Goal: Task Accomplishment & Management: Manage account settings

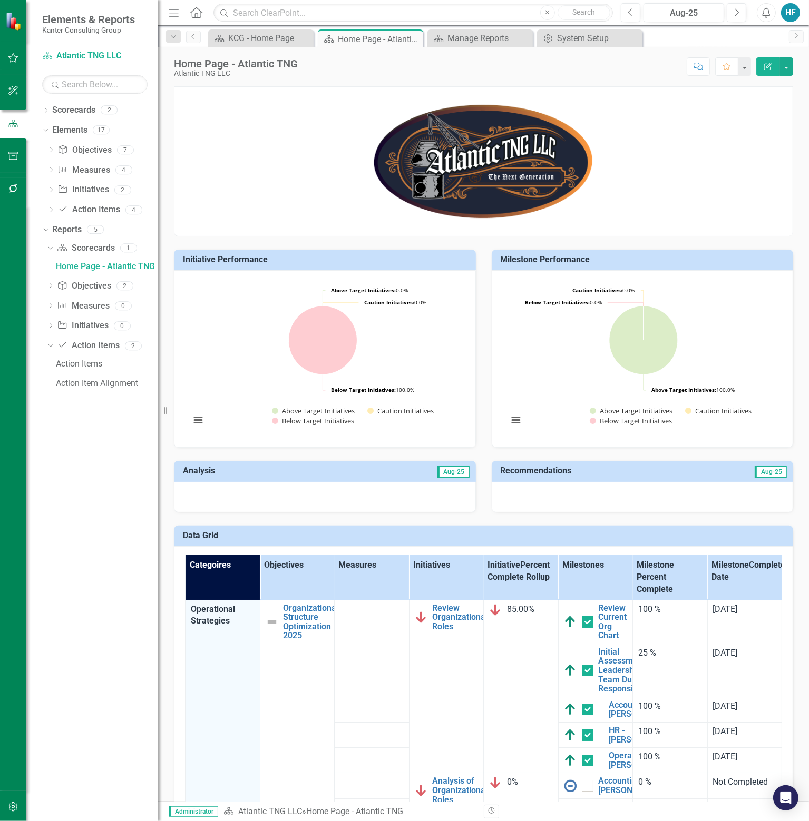
scroll to position [358, 0]
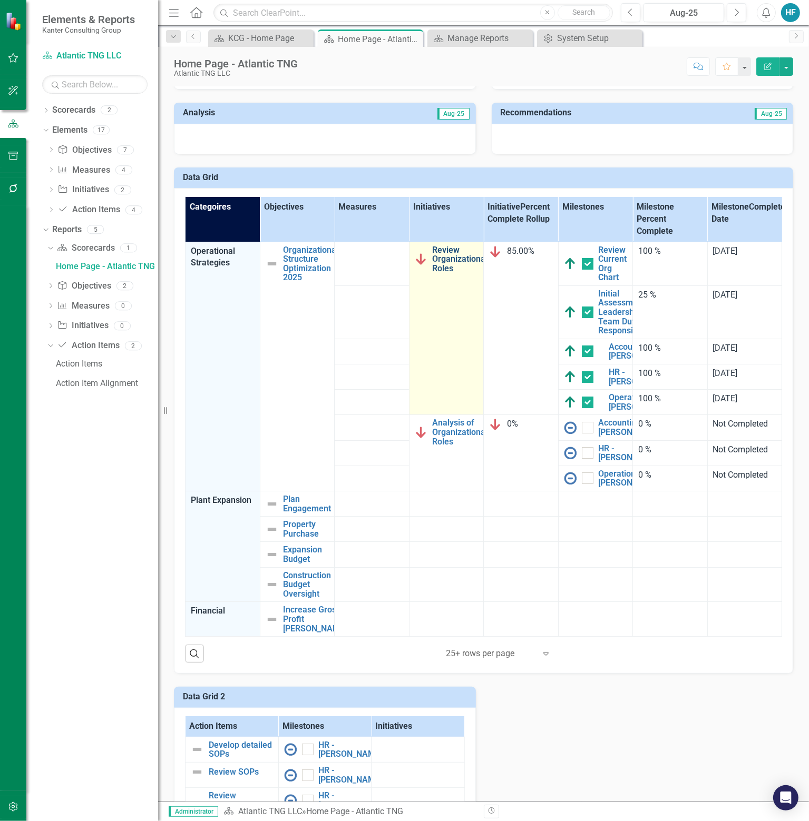
click at [443, 260] on link "Review Organizational Roles" at bounding box center [460, 260] width 55 height 28
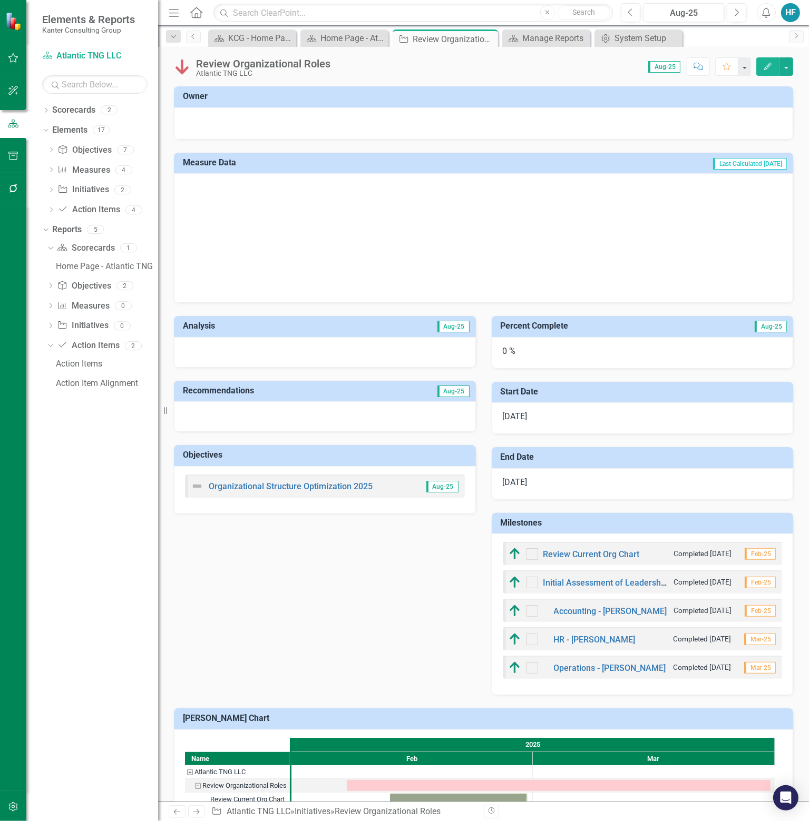
checkbox input "true"
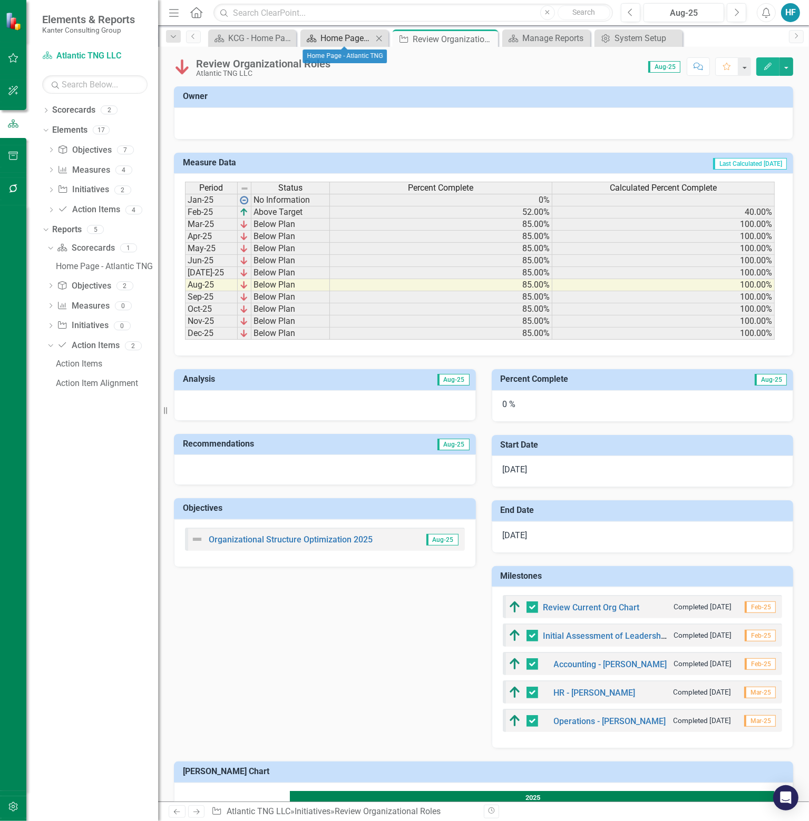
click at [347, 41] on div "Home Page - Atlantic TNG" at bounding box center [346, 38] width 52 height 13
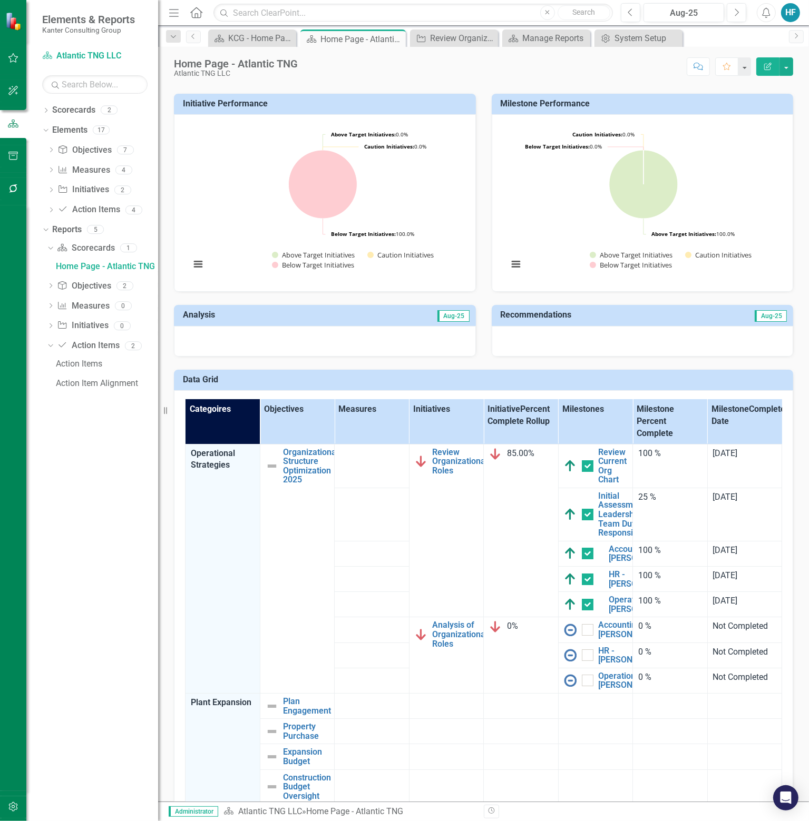
scroll to position [158, 0]
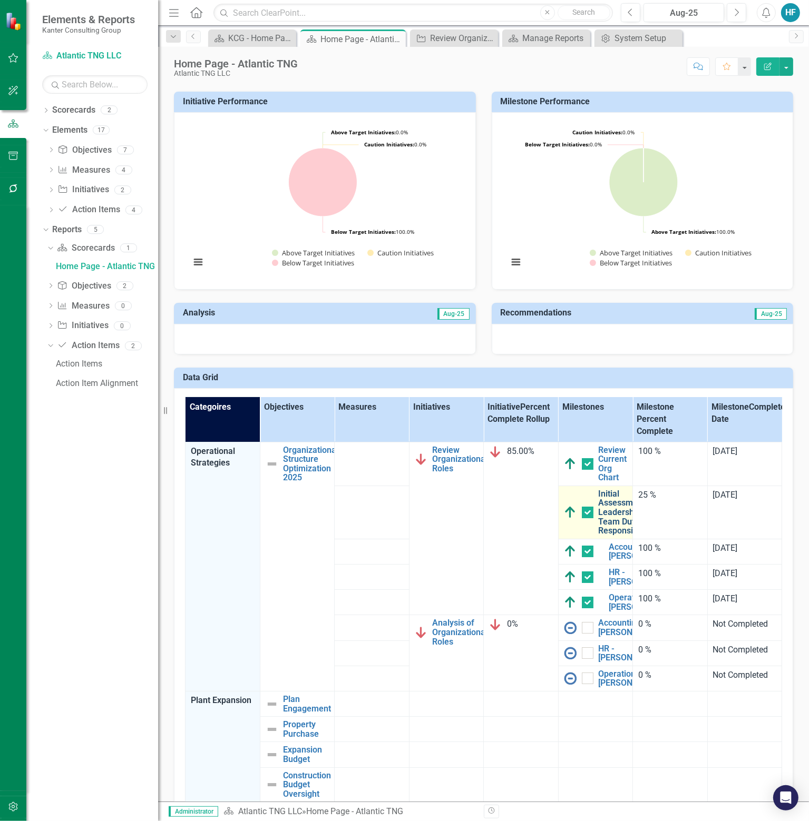
click at [614, 510] on link "Initial Assessment of Leadership Team Duties & Responsibilities" at bounding box center [629, 513] width 60 height 46
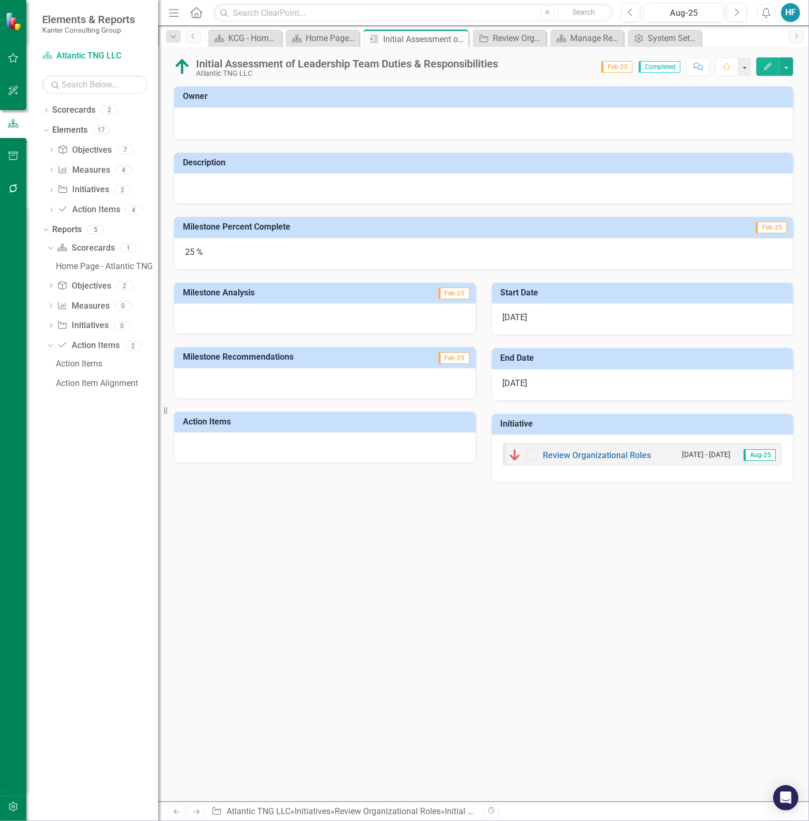
click at [224, 231] on h3 "Milestone Percent Complete" at bounding box center [416, 226] width 466 height 9
click at [200, 252] on div "25 %" at bounding box center [483, 254] width 619 height 32
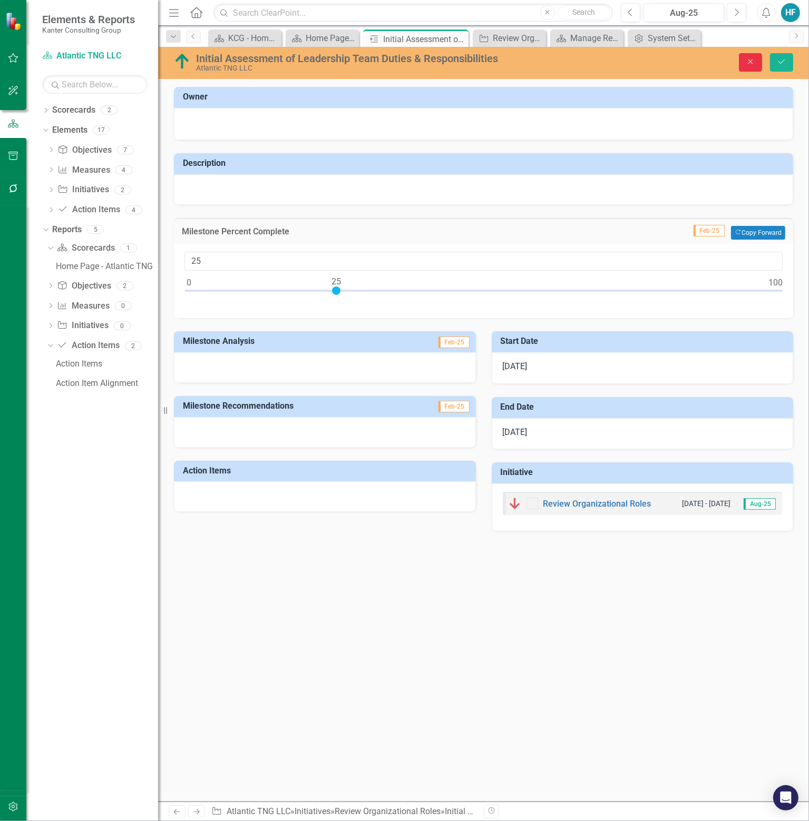
click at [752, 60] on icon "button" at bounding box center [750, 62] width 5 height 5
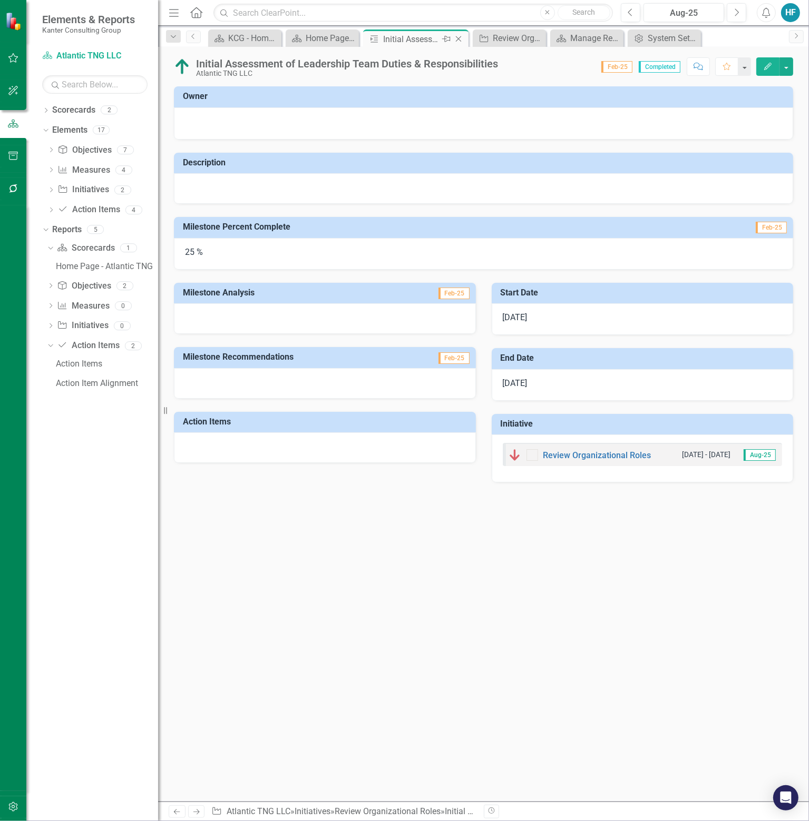
click at [461, 37] on icon "Close" at bounding box center [458, 39] width 11 height 8
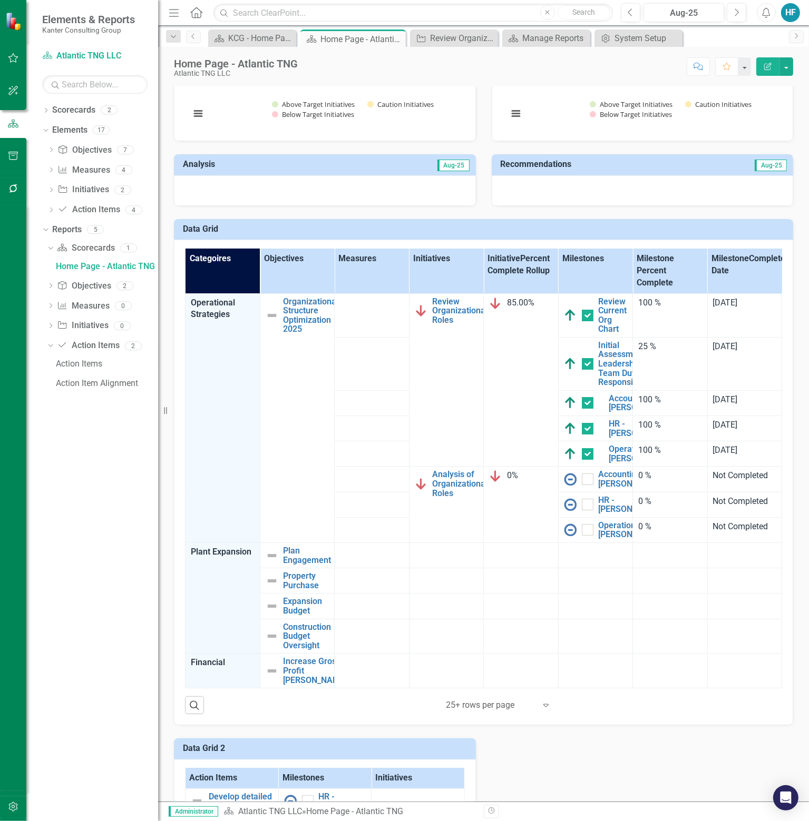
scroll to position [316, 0]
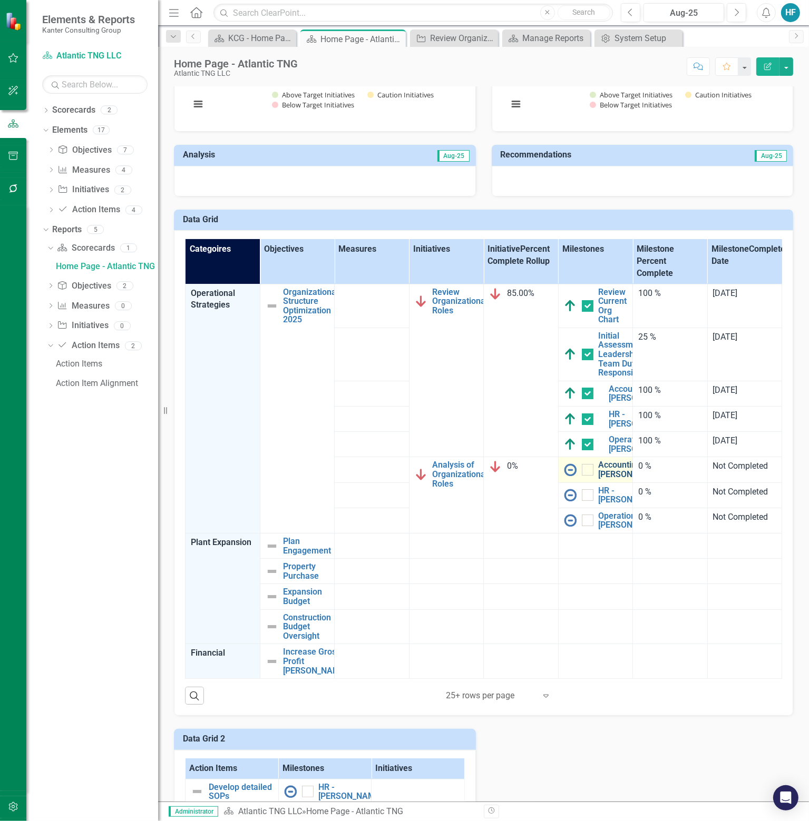
click at [604, 479] on link "Accounting - [PERSON_NAME]" at bounding box center [631, 470] width 64 height 18
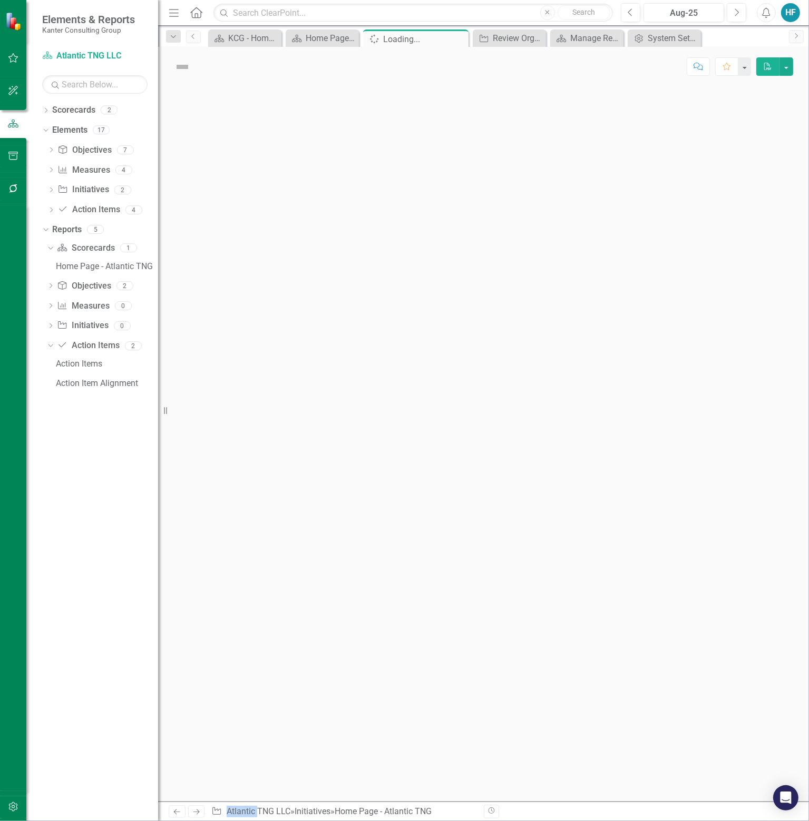
click at [604, 502] on div at bounding box center [483, 444] width 651 height 716
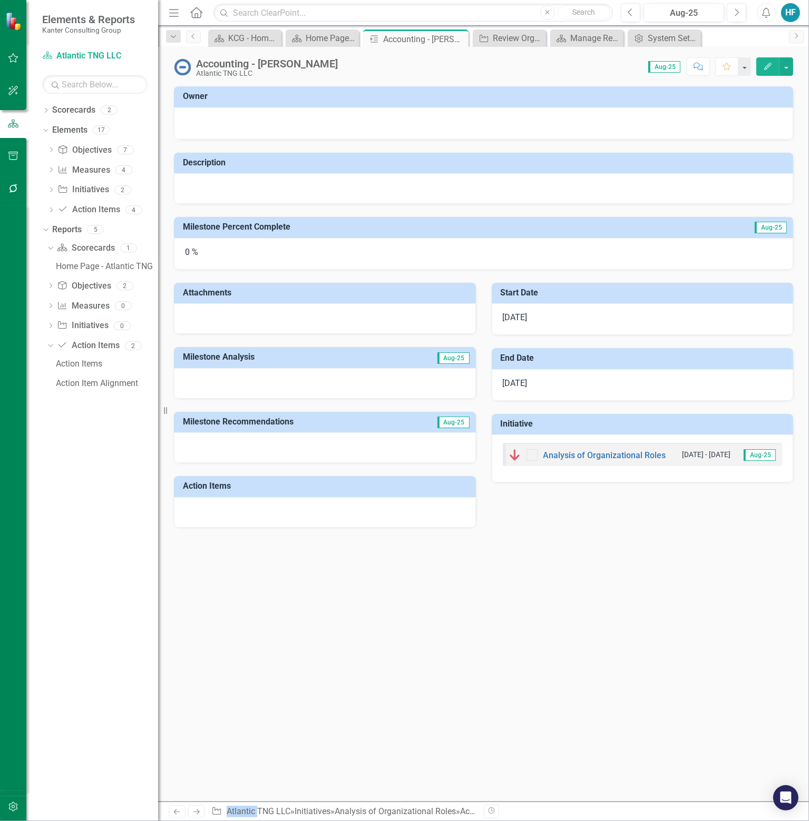
click at [194, 95] on h3 "Owner" at bounding box center [485, 96] width 605 height 9
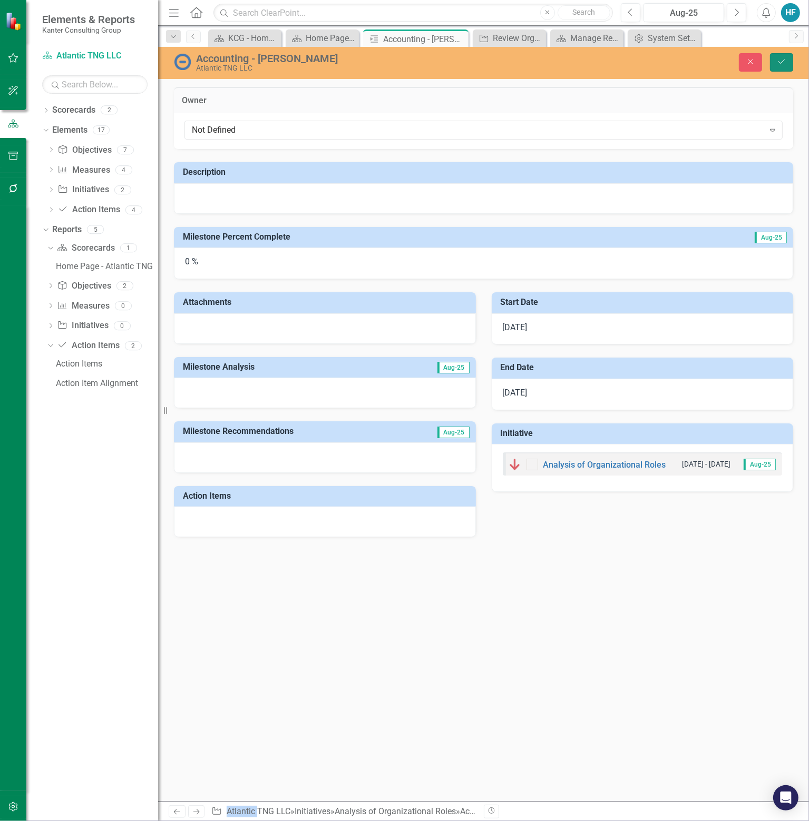
click at [785, 58] on icon "Save" at bounding box center [781, 61] width 9 height 7
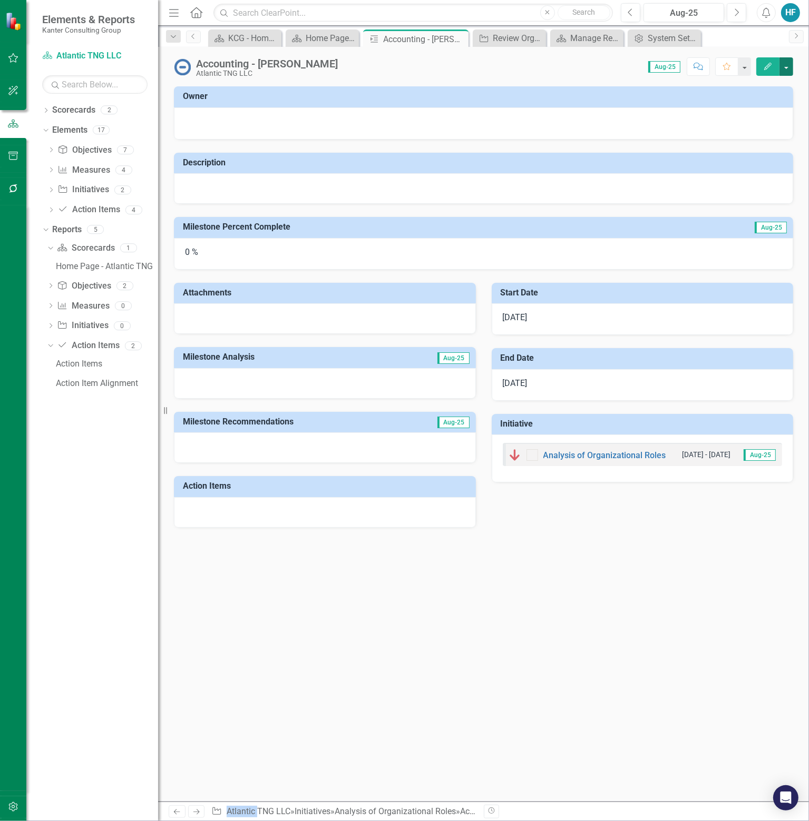
click at [787, 65] on button "button" at bounding box center [786, 66] width 14 height 18
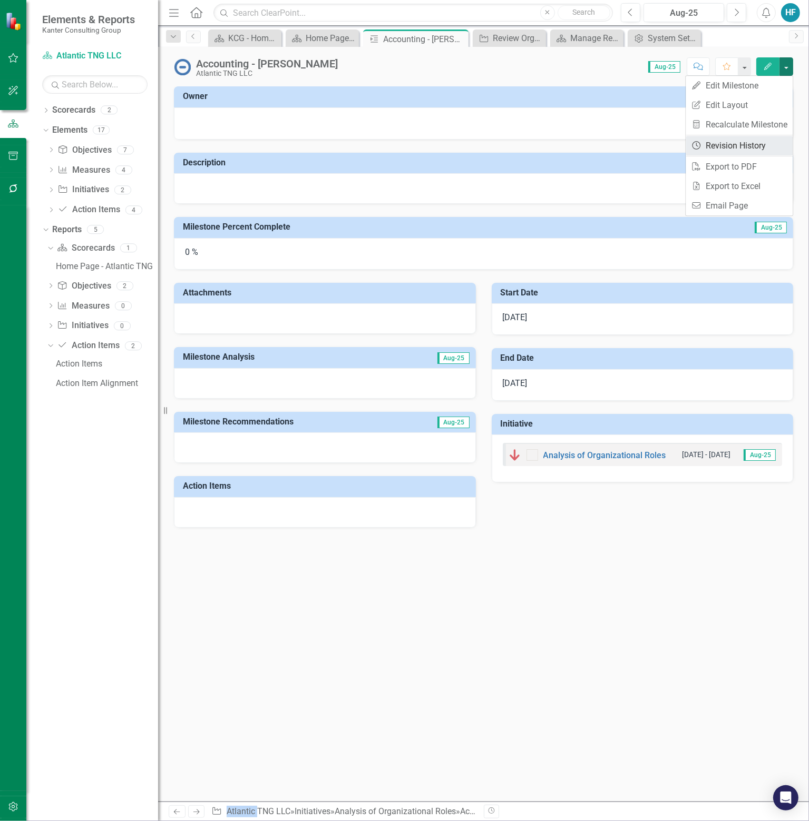
click at [750, 144] on link "Revision History Revision History" at bounding box center [739, 145] width 107 height 19
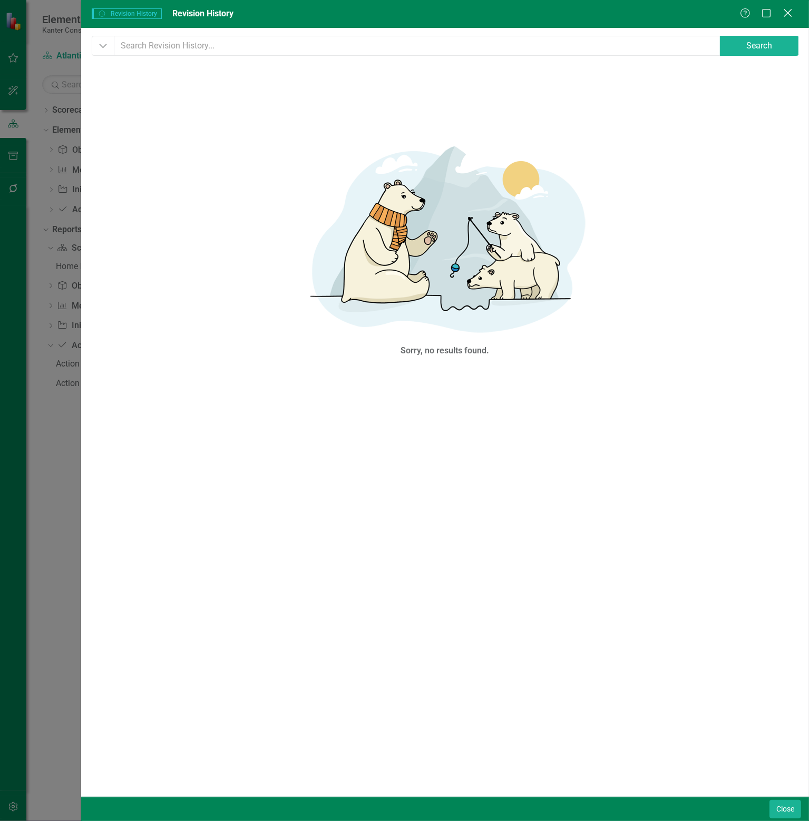
click at [786, 12] on icon at bounding box center [788, 13] width 8 height 8
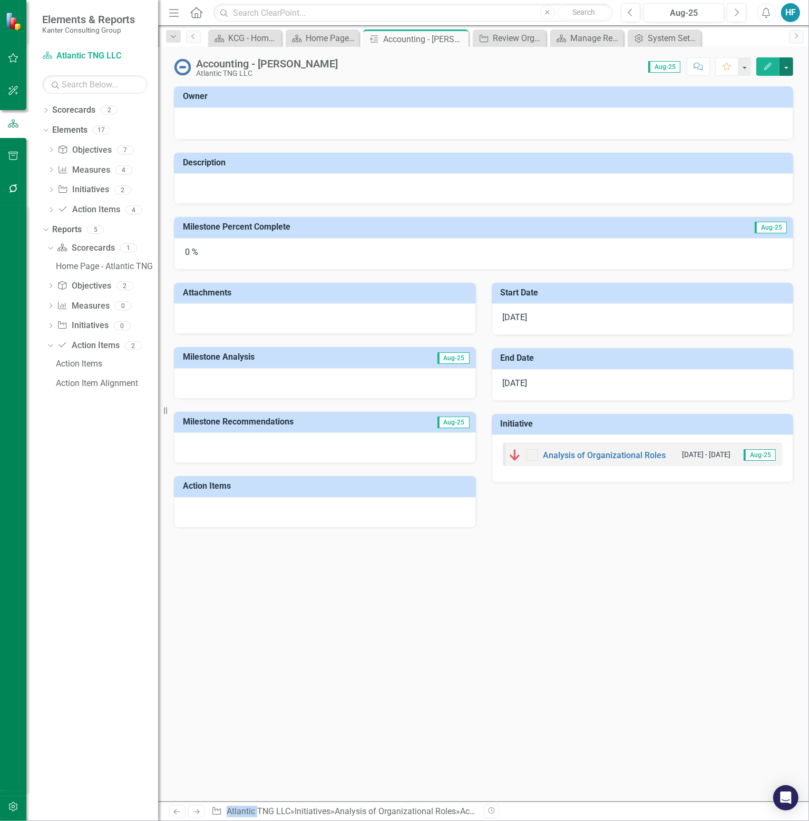
click at [786, 64] on button "button" at bounding box center [786, 66] width 14 height 18
click at [456, 40] on icon "Close" at bounding box center [458, 39] width 11 height 8
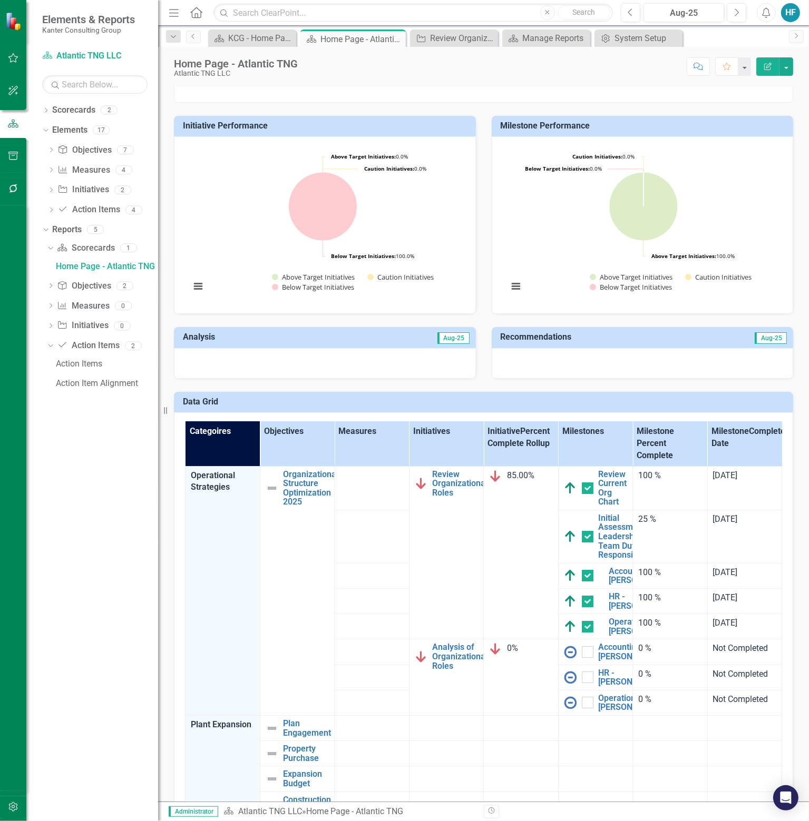
scroll to position [316, 0]
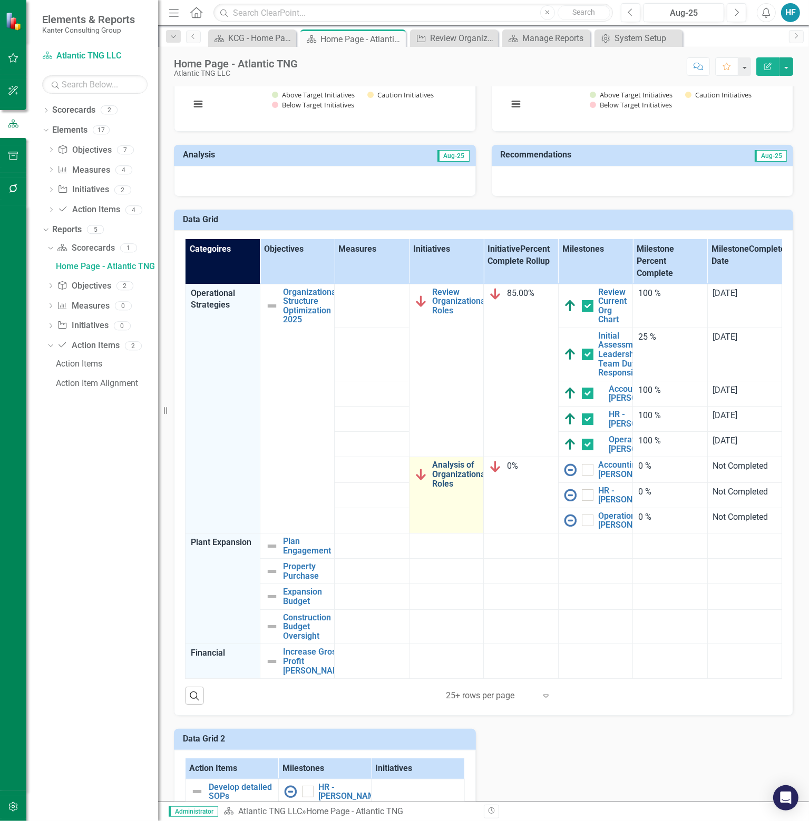
click at [443, 488] on link "Analysis of Organizational Roles" at bounding box center [460, 475] width 55 height 28
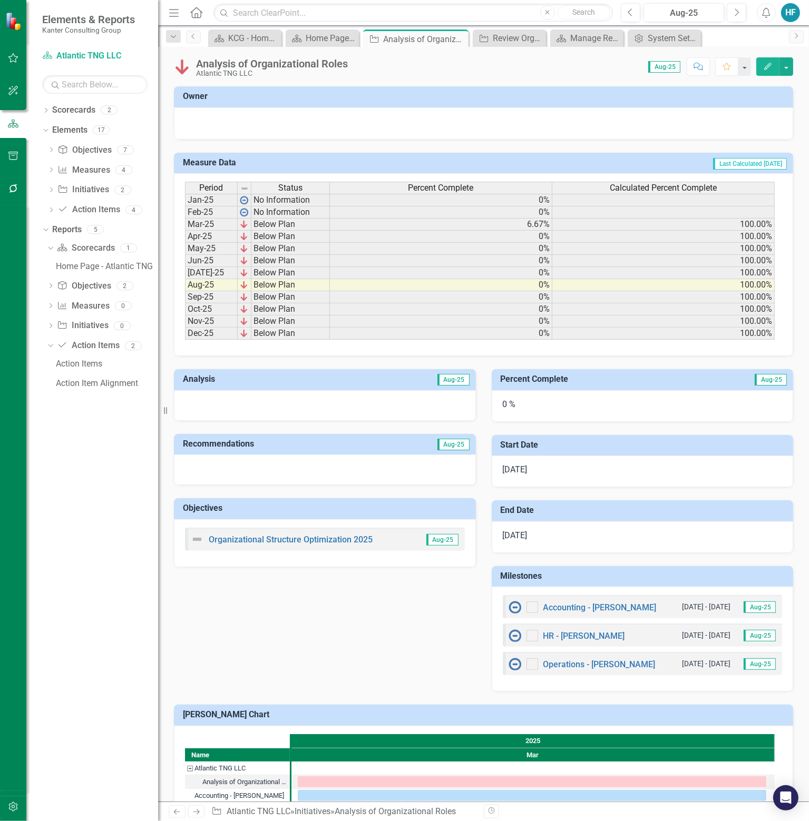
scroll to position [47, 0]
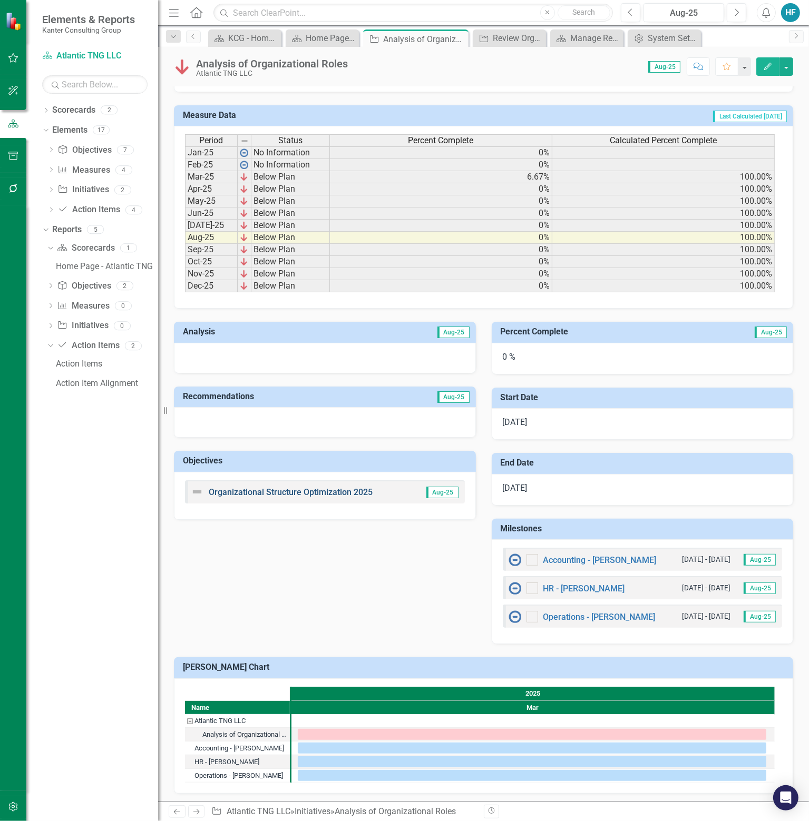
click at [306, 488] on link "Organizational Structure Optimization 2025" at bounding box center [291, 492] width 164 height 10
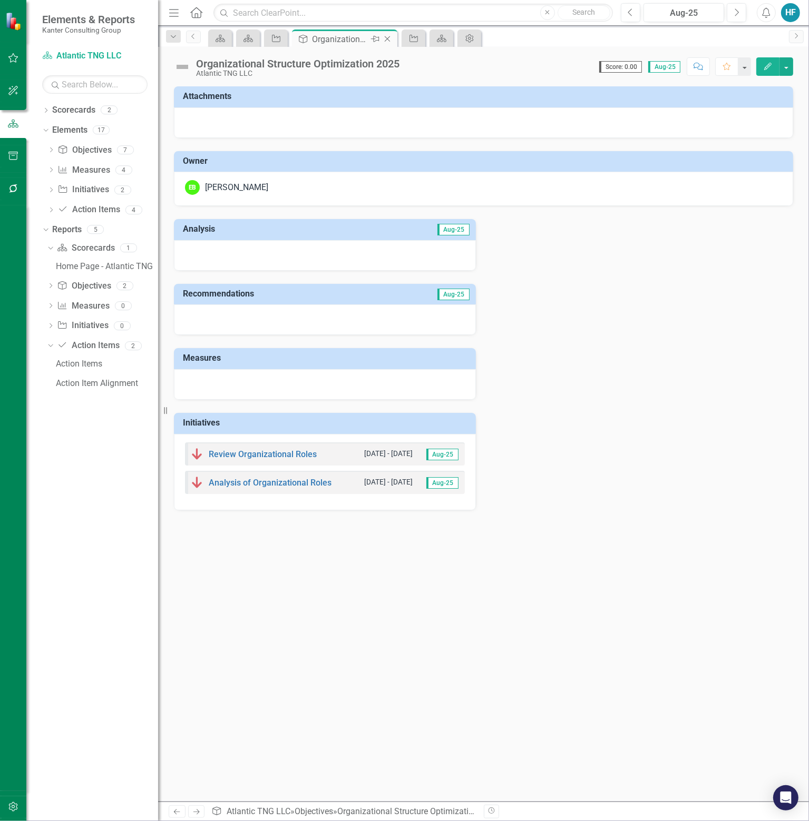
click at [389, 36] on icon at bounding box center [388, 39] width 6 height 6
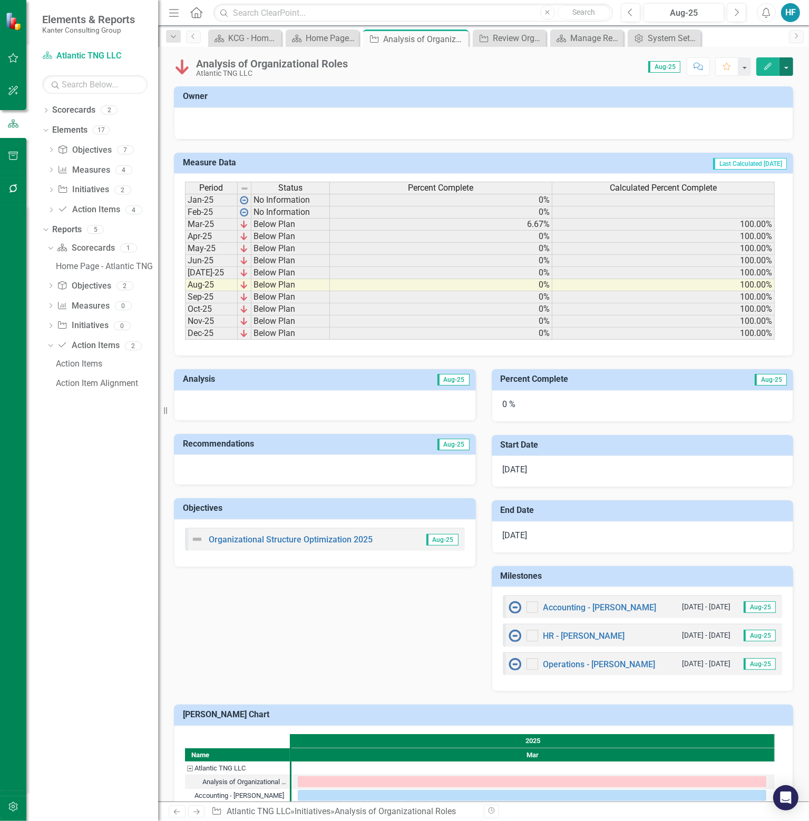
click at [788, 65] on button "button" at bounding box center [786, 66] width 14 height 18
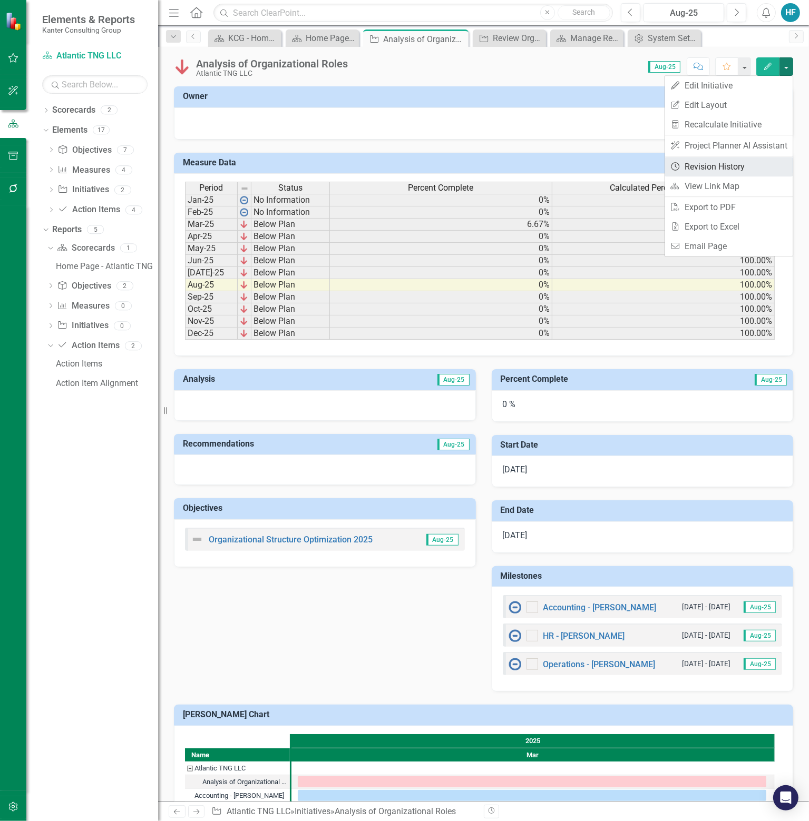
click at [730, 168] on link "Revision History Revision History" at bounding box center [728, 166] width 128 height 19
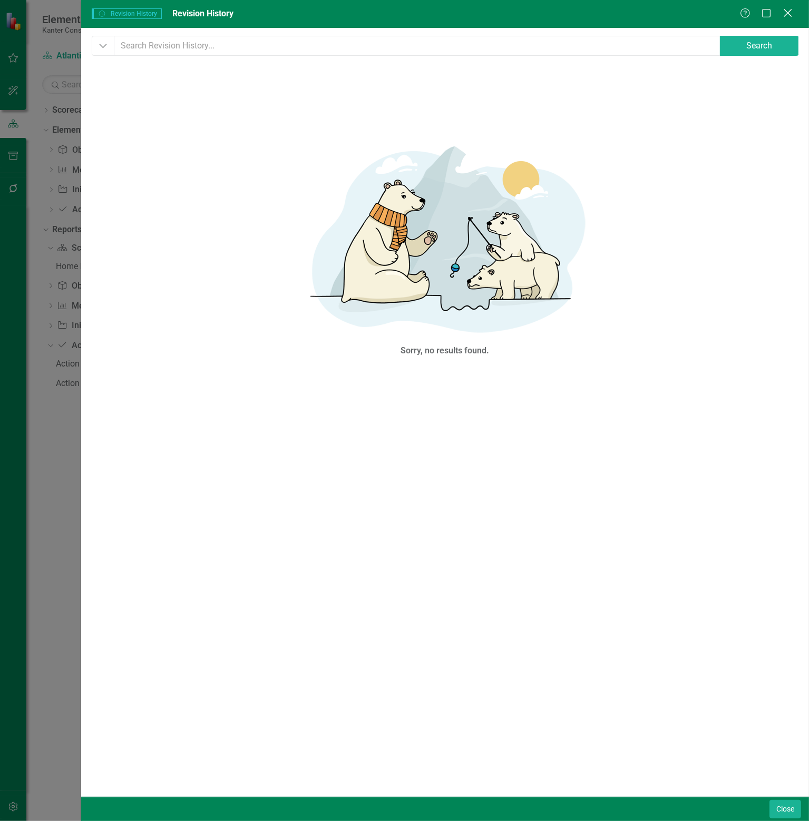
click at [791, 10] on icon at bounding box center [788, 13] width 8 height 8
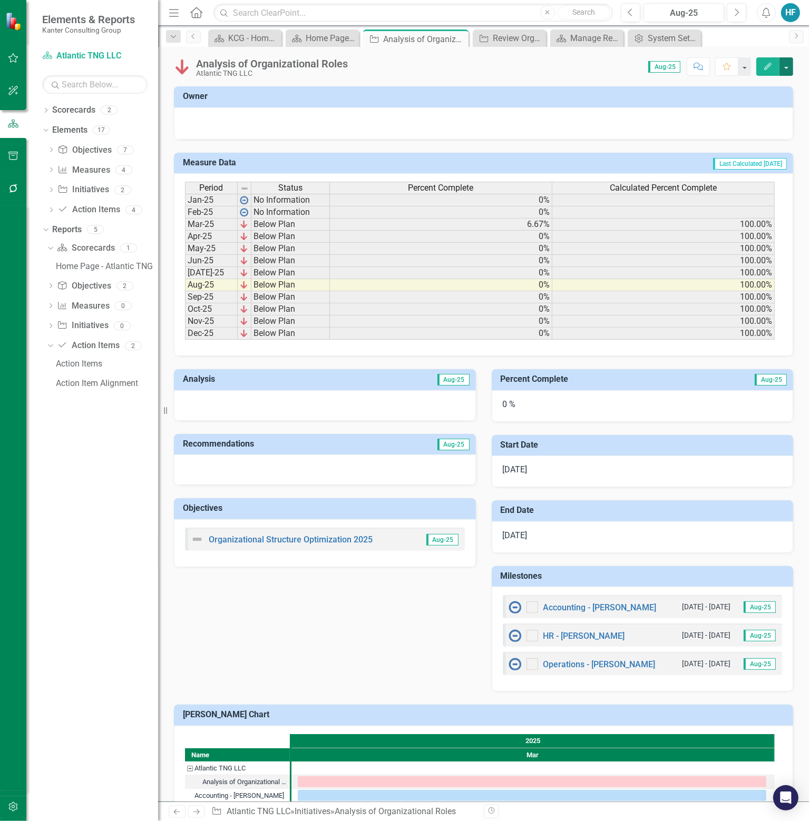
click at [790, 67] on button "button" at bounding box center [786, 66] width 14 height 18
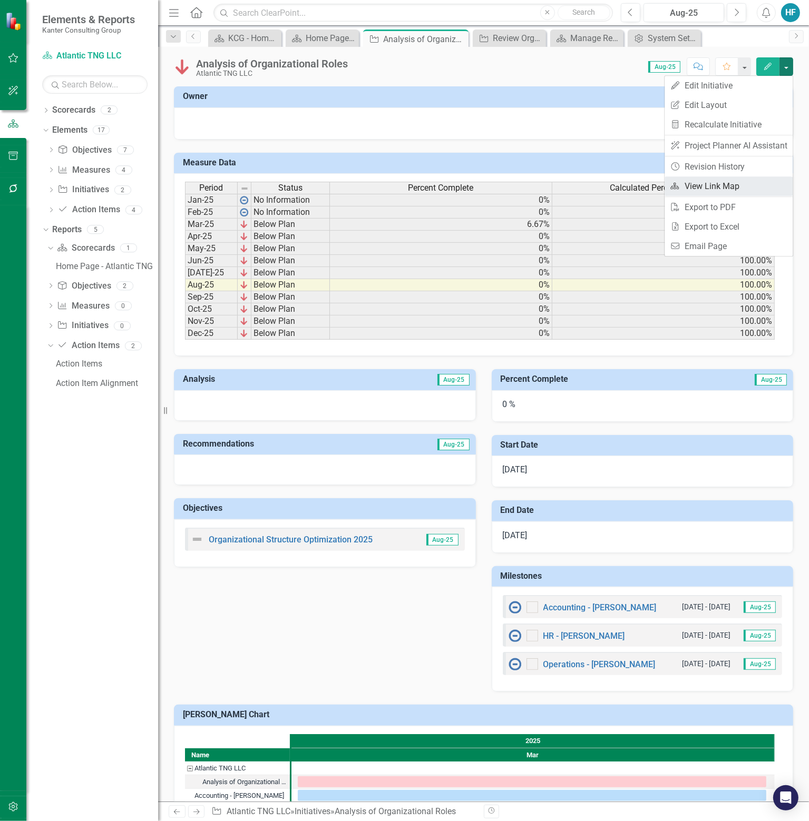
click at [721, 183] on link "Link Map View Link Map" at bounding box center [728, 186] width 128 height 19
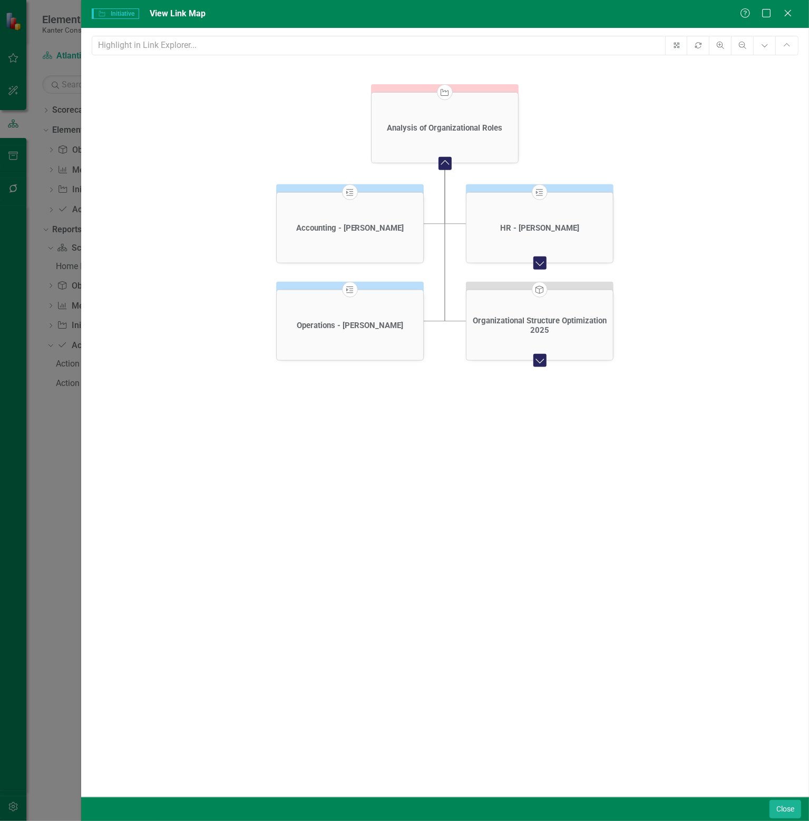
click at [542, 263] on icon "Expand Chart" at bounding box center [540, 263] width 14 height 11
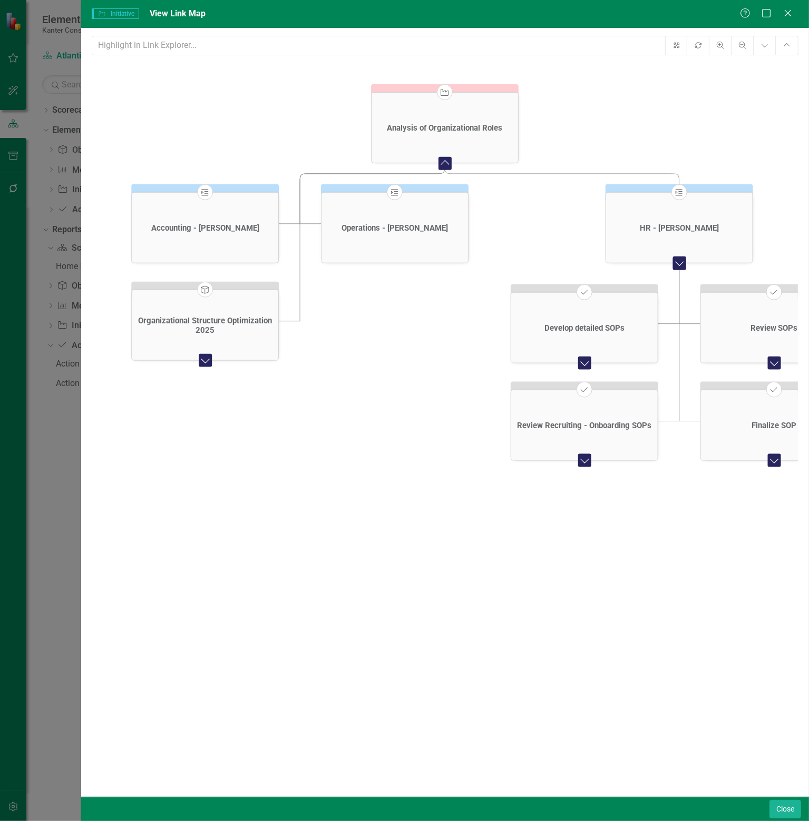
click icon "Expand Chart"
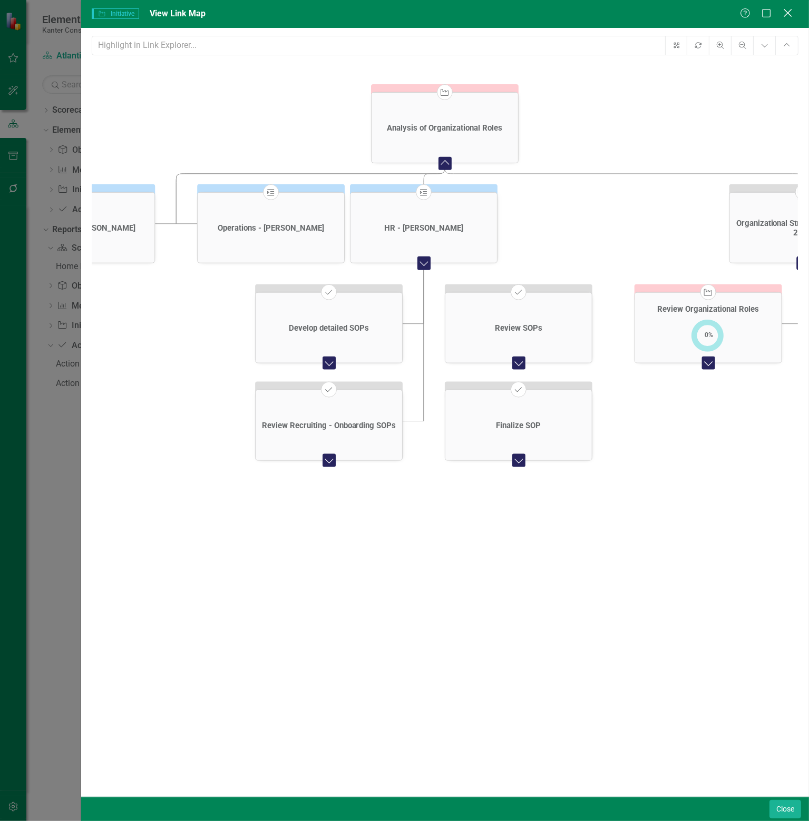
click at [782, 11] on icon "Close" at bounding box center [787, 13] width 13 height 10
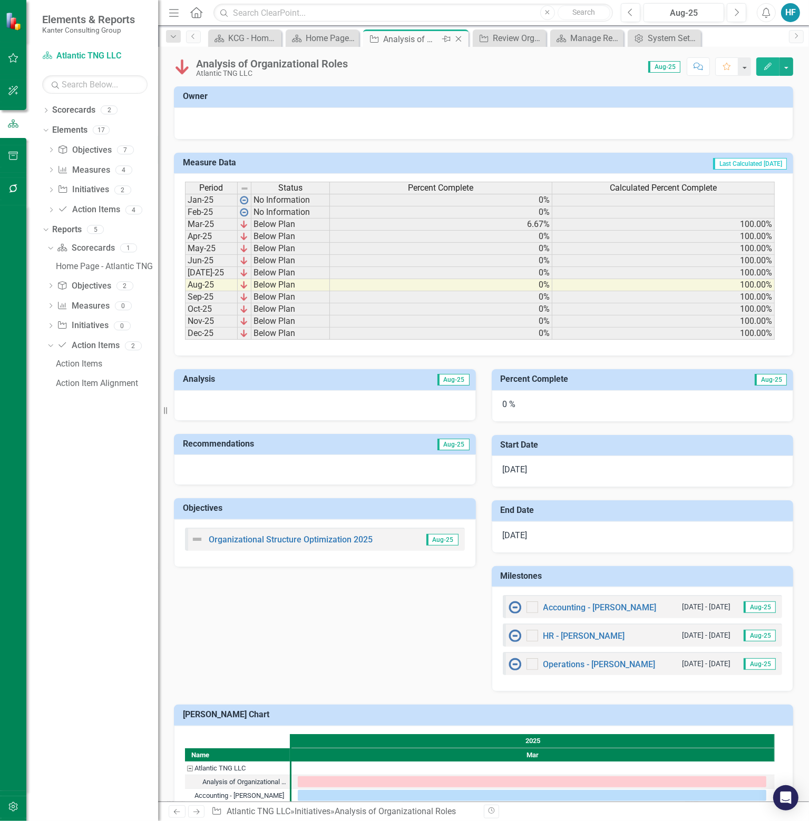
click at [458, 37] on icon "Close" at bounding box center [458, 39] width 11 height 8
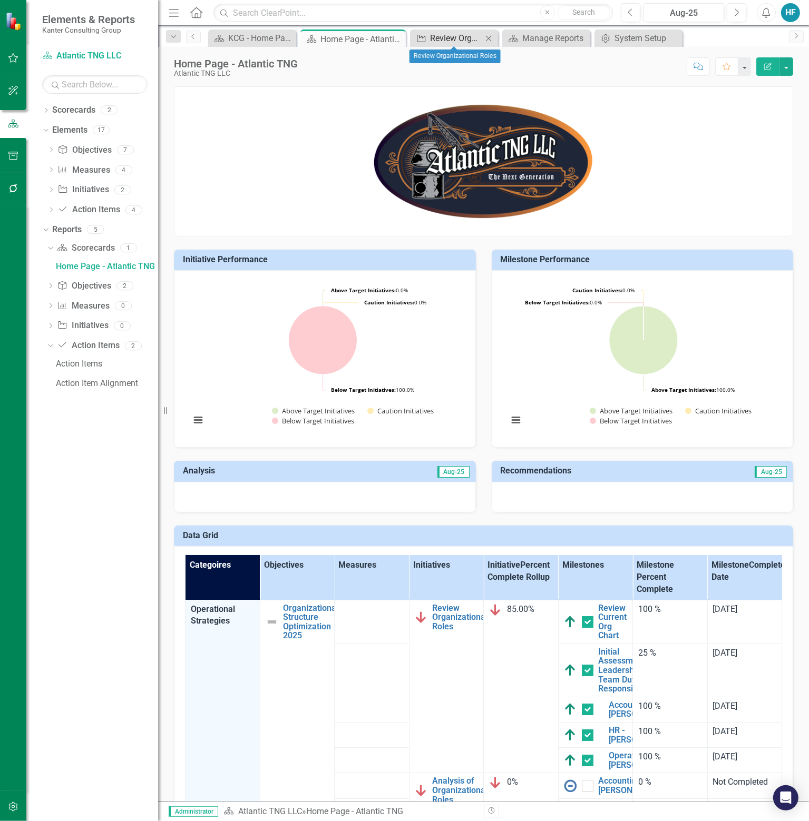
click at [454, 35] on div "Review Organizational Roles" at bounding box center [456, 38] width 52 height 13
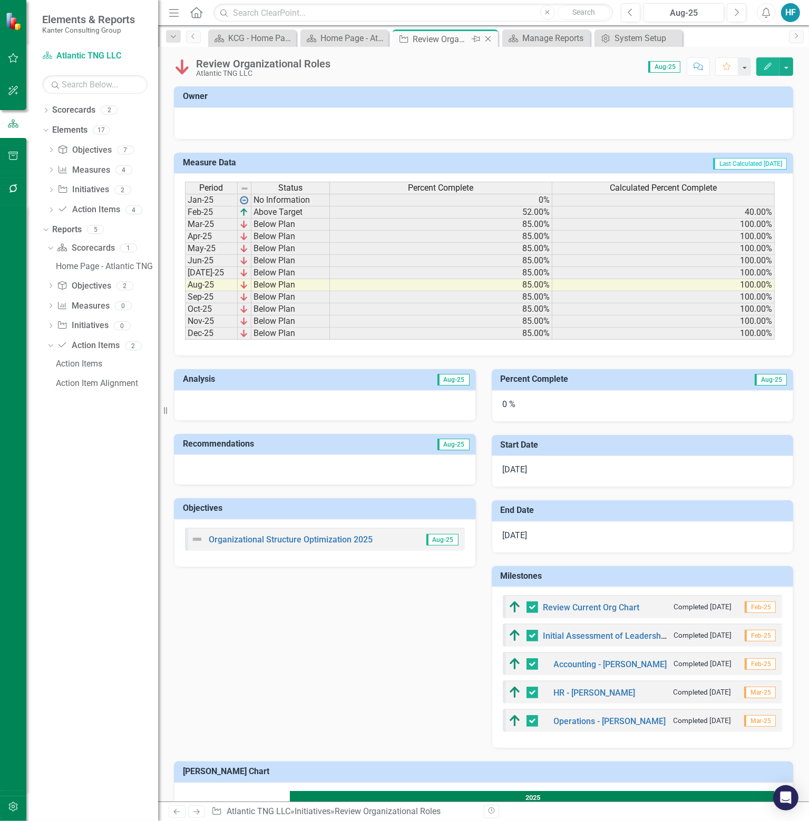
click at [489, 35] on icon "Close" at bounding box center [488, 39] width 11 height 8
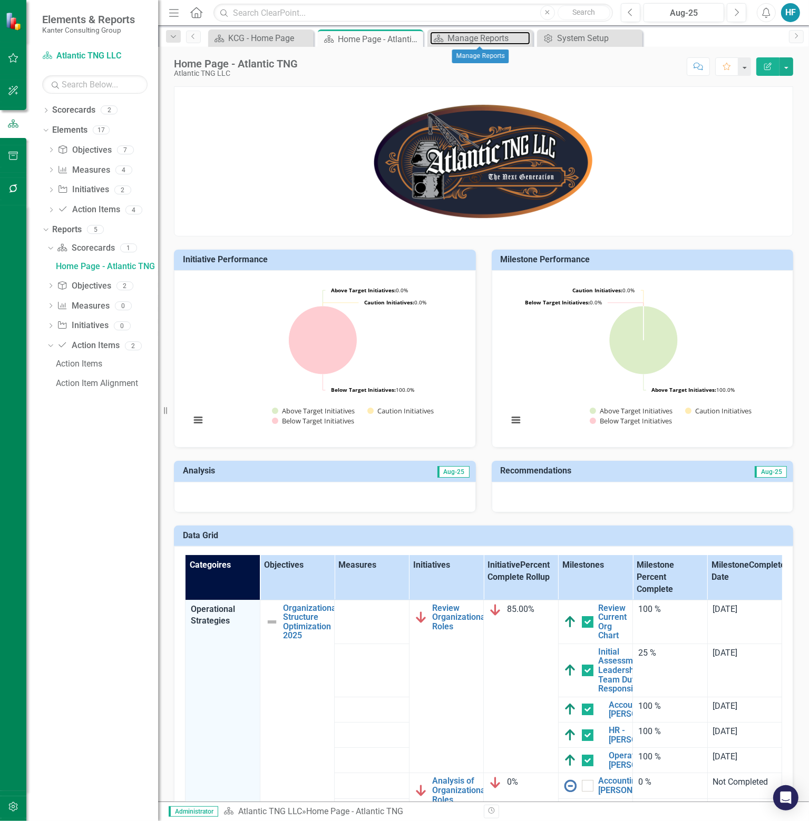
click at [489, 34] on div "Manage Reports" at bounding box center [488, 38] width 83 height 13
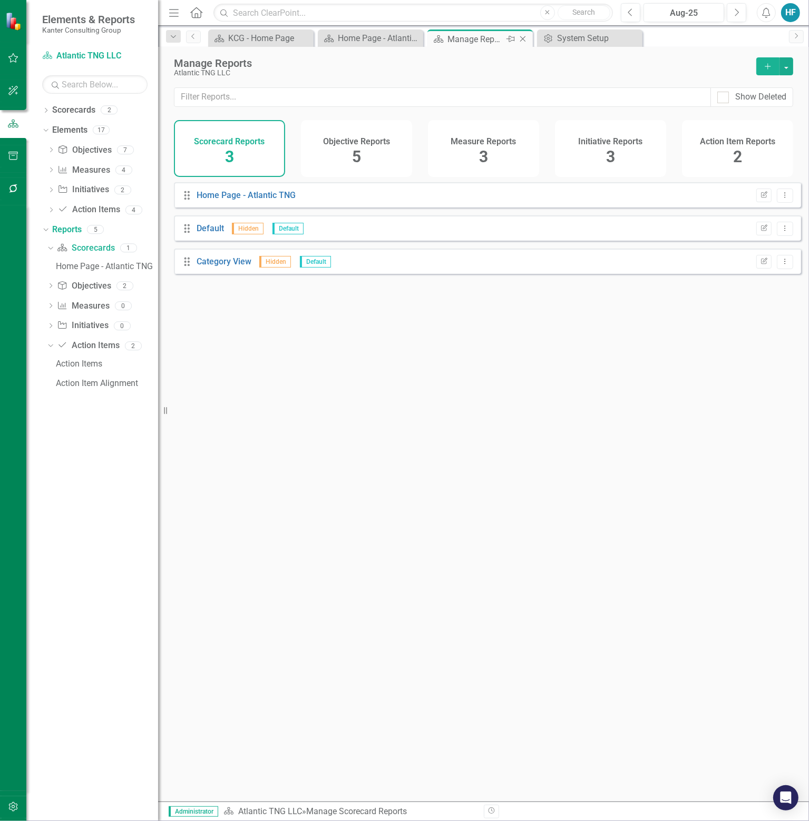
click at [525, 37] on icon "Close" at bounding box center [522, 39] width 11 height 8
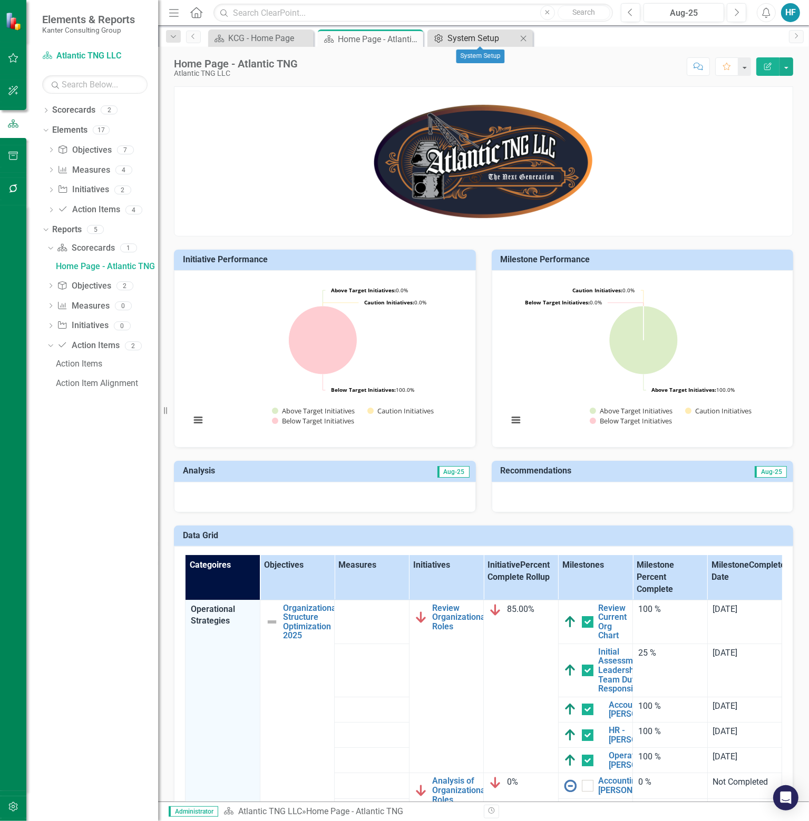
click at [476, 39] on div "System Setup" at bounding box center [482, 38] width 70 height 13
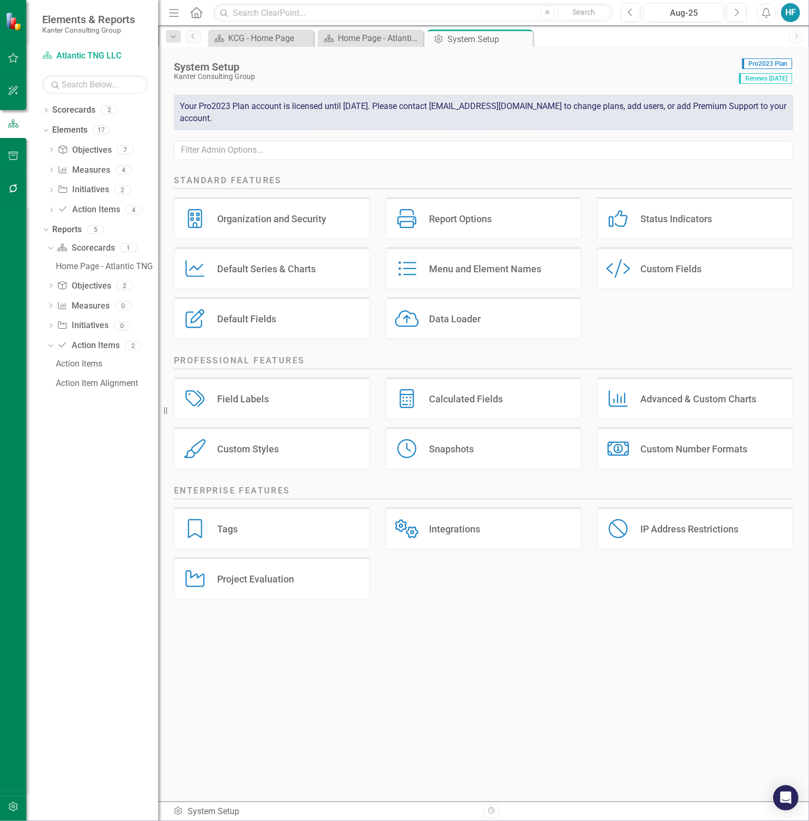
click at [651, 398] on div "Advanced & Custom Charts" at bounding box center [698, 399] width 116 height 12
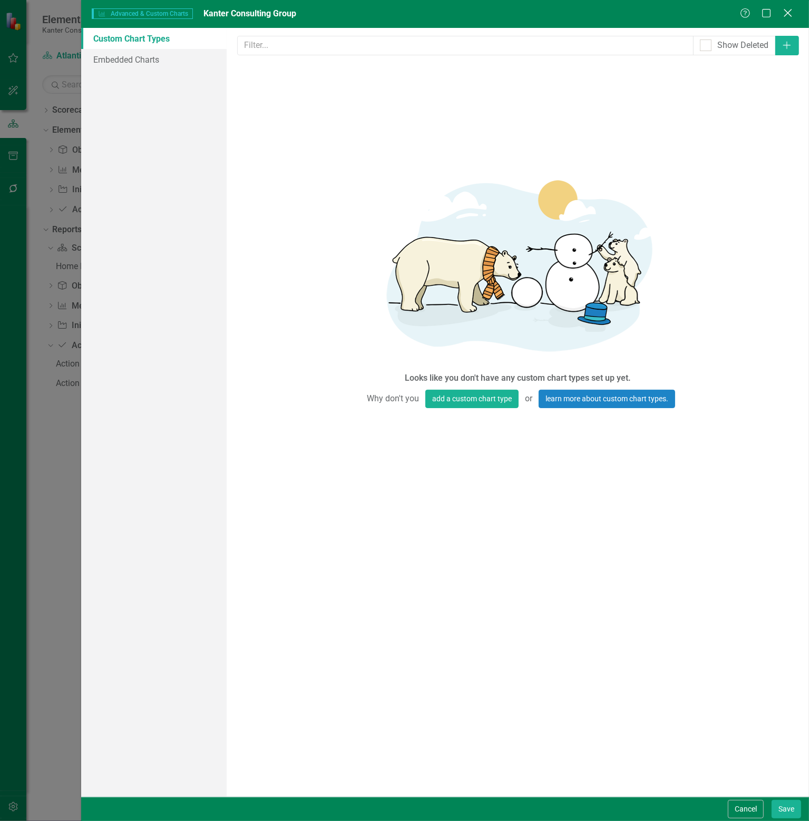
click at [792, 17] on icon "Close" at bounding box center [787, 13] width 13 height 10
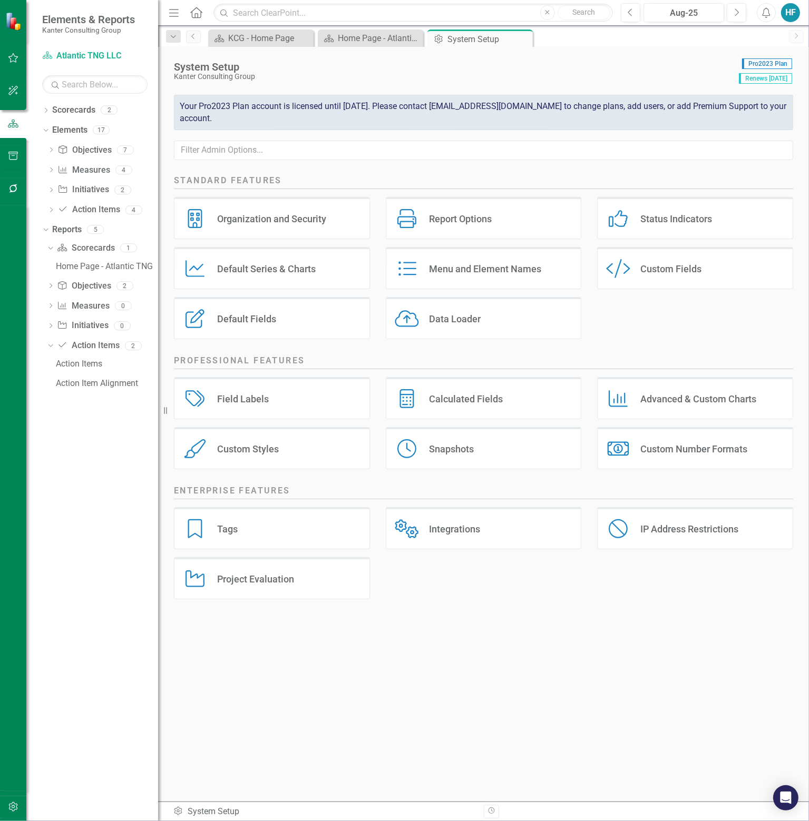
click at [483, 397] on div "Calculated Fields" at bounding box center [466, 399] width 74 height 12
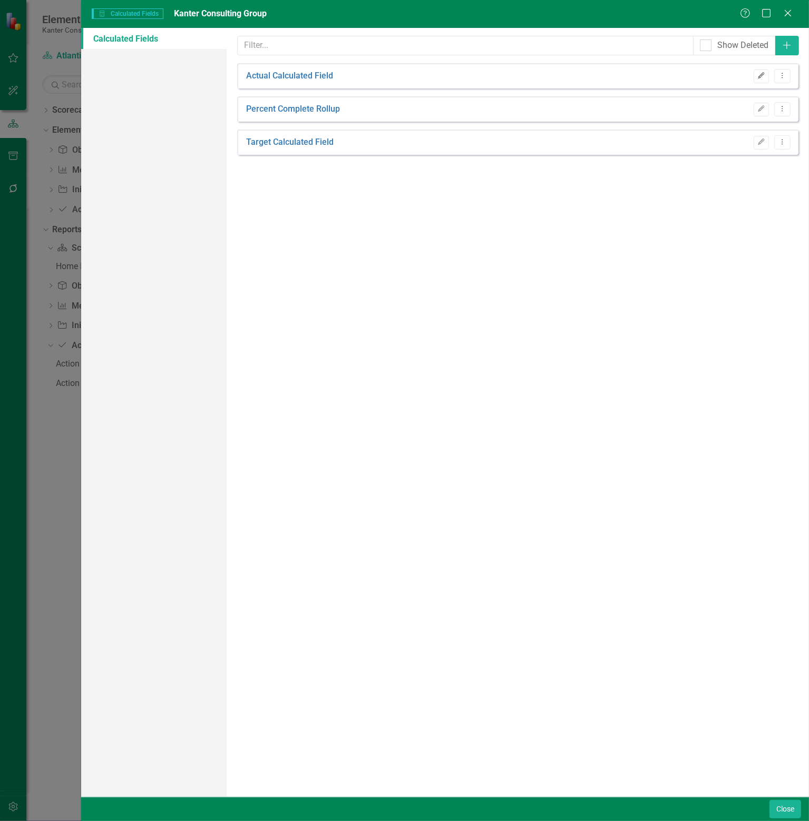
click at [757, 73] on button "Edit" at bounding box center [761, 77] width 15 height 14
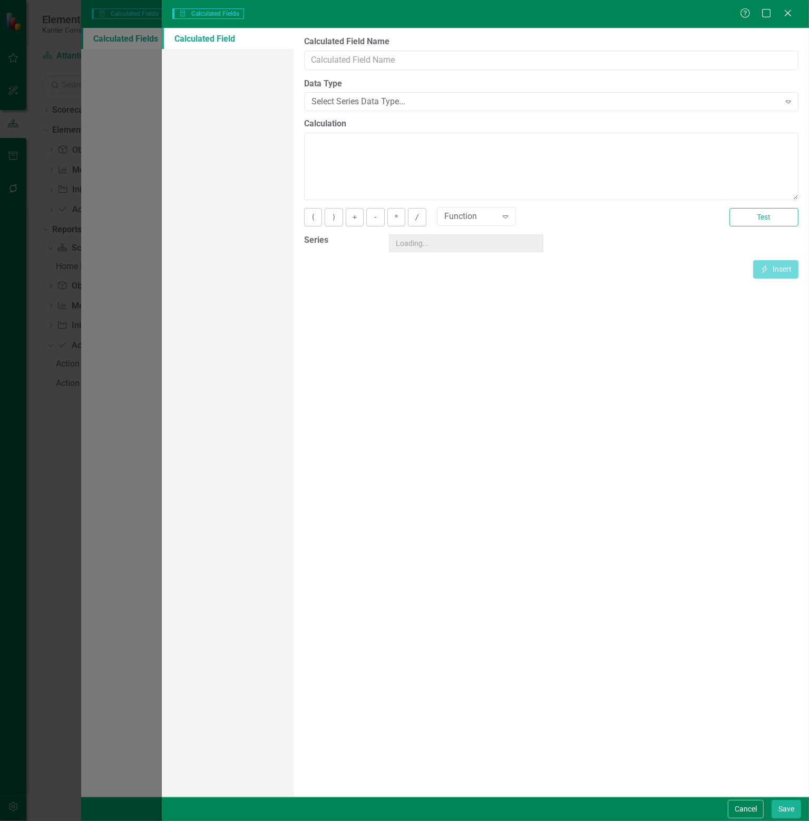
type input "Actual Calculated Field"
type textarea "[Actual][CurrentPeriod]"
click at [506, 216] on icon "Expand" at bounding box center [505, 216] width 11 height 8
click at [787, 9] on icon "Close" at bounding box center [787, 13] width 13 height 10
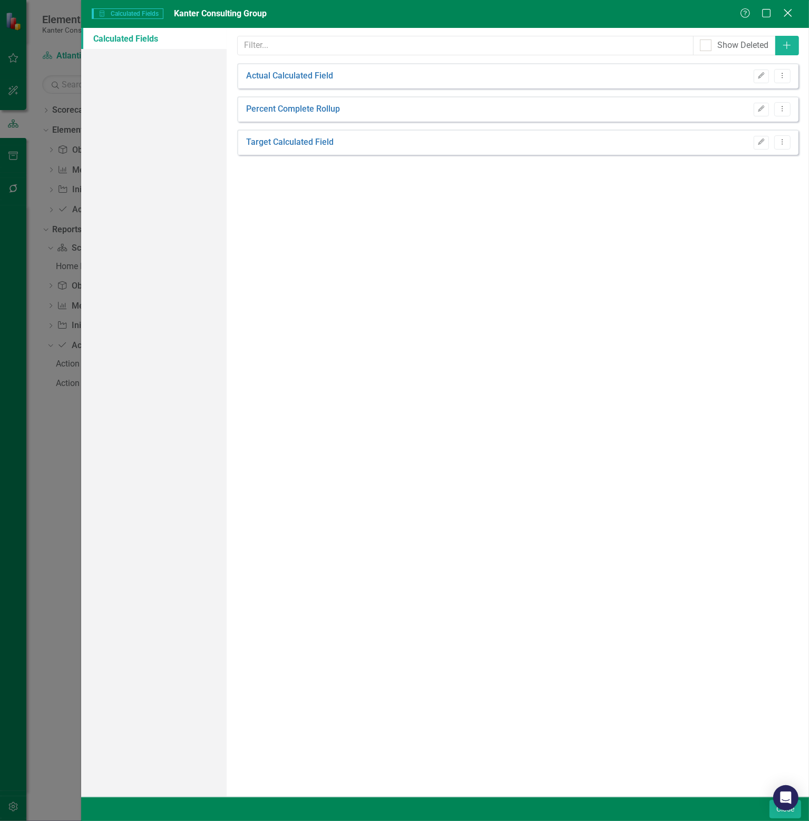
click at [786, 9] on icon "Close" at bounding box center [787, 13] width 13 height 10
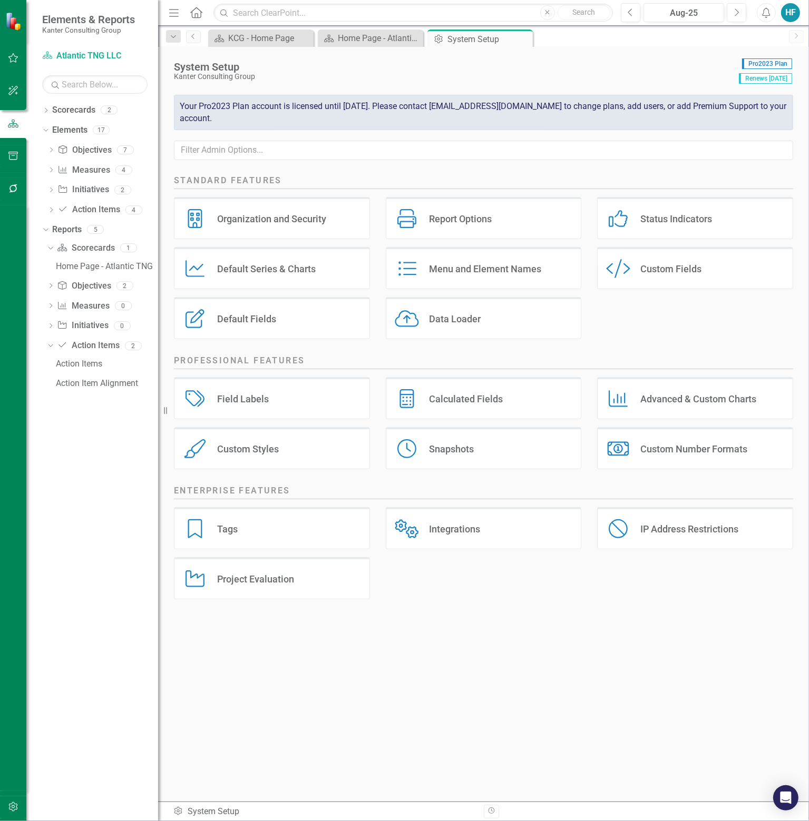
click at [481, 514] on div "Integrations Integrations" at bounding box center [484, 528] width 196 height 42
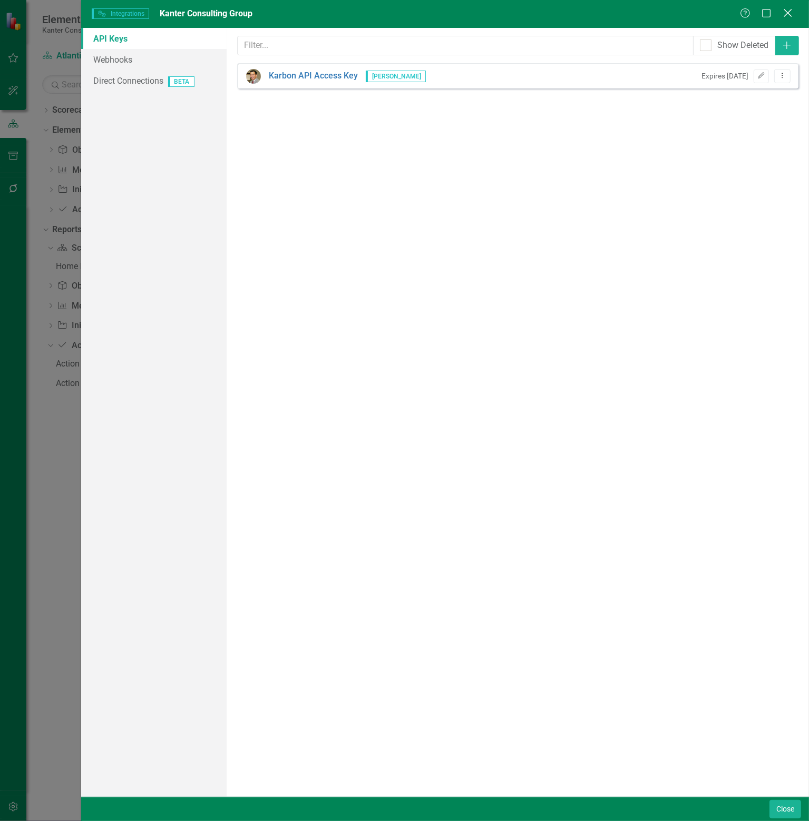
click at [784, 16] on icon "Close" at bounding box center [787, 13] width 13 height 10
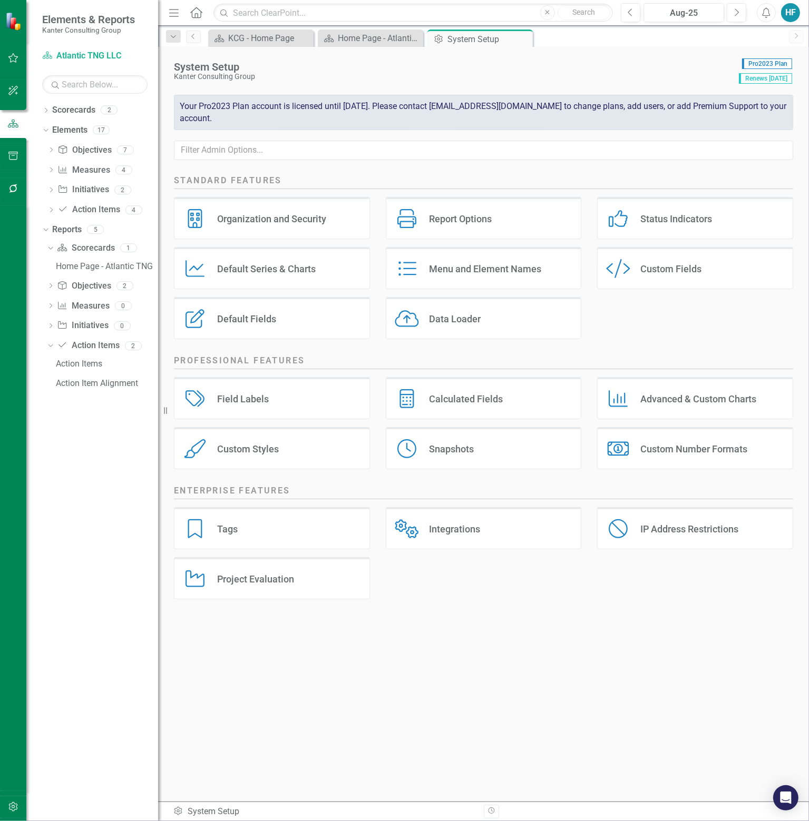
click at [482, 533] on div "Integrations Integrations" at bounding box center [484, 528] width 196 height 42
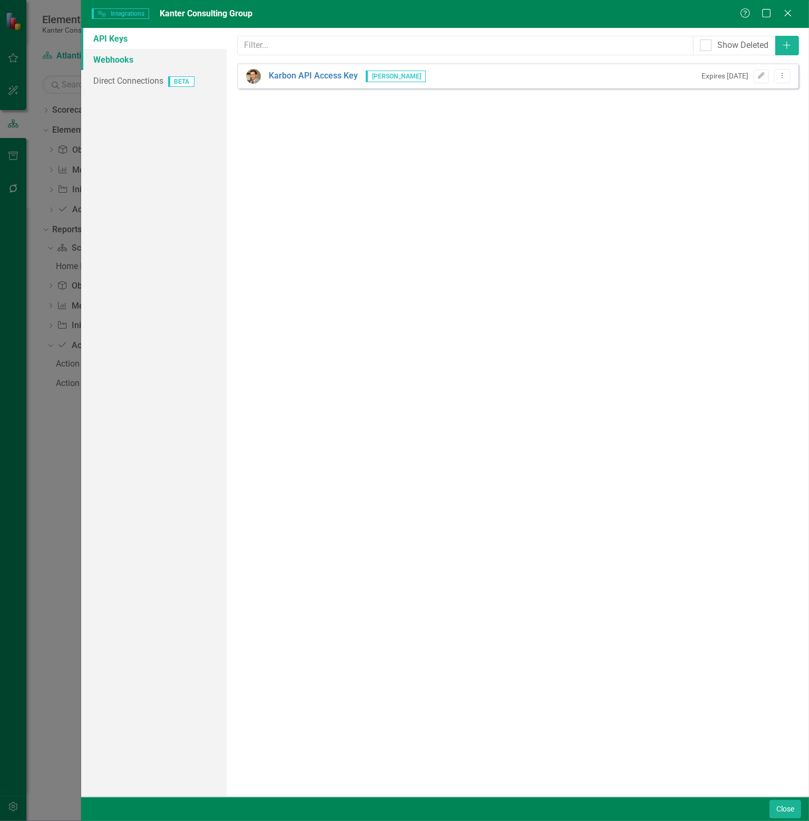
click at [126, 57] on link "Webhooks" at bounding box center [153, 59] width 145 height 21
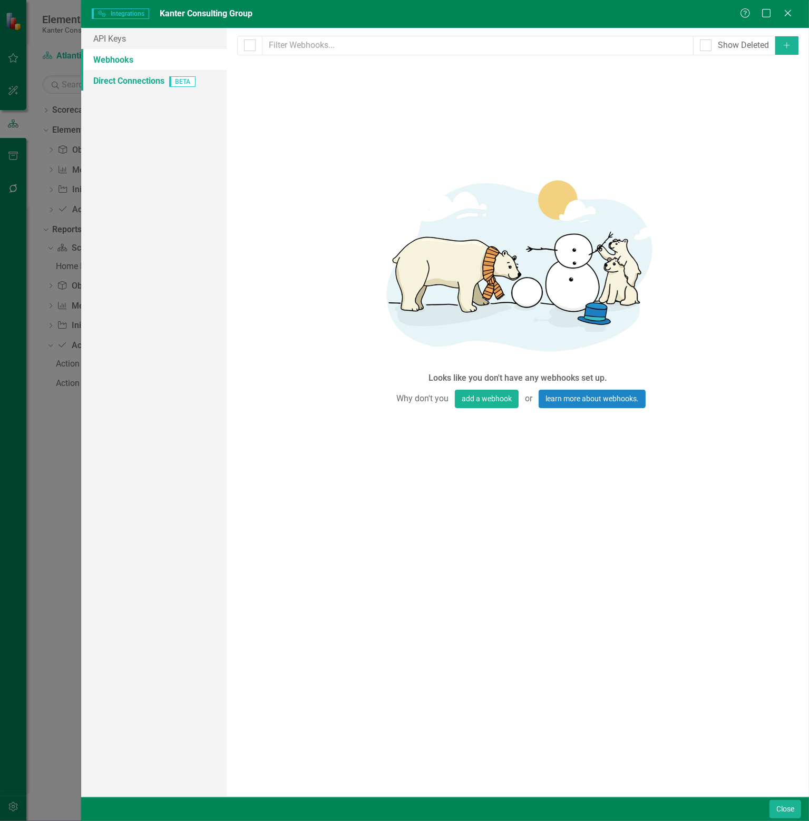
click at [125, 74] on link "Direct Connections BETA" at bounding box center [153, 80] width 145 height 21
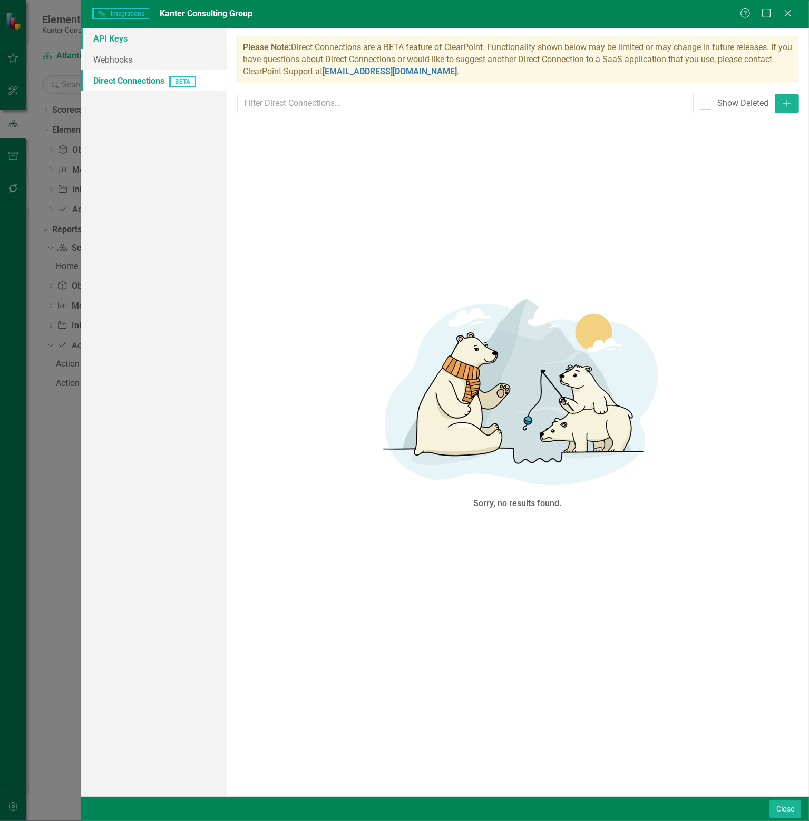
click at [118, 36] on link "API Keys" at bounding box center [153, 38] width 145 height 21
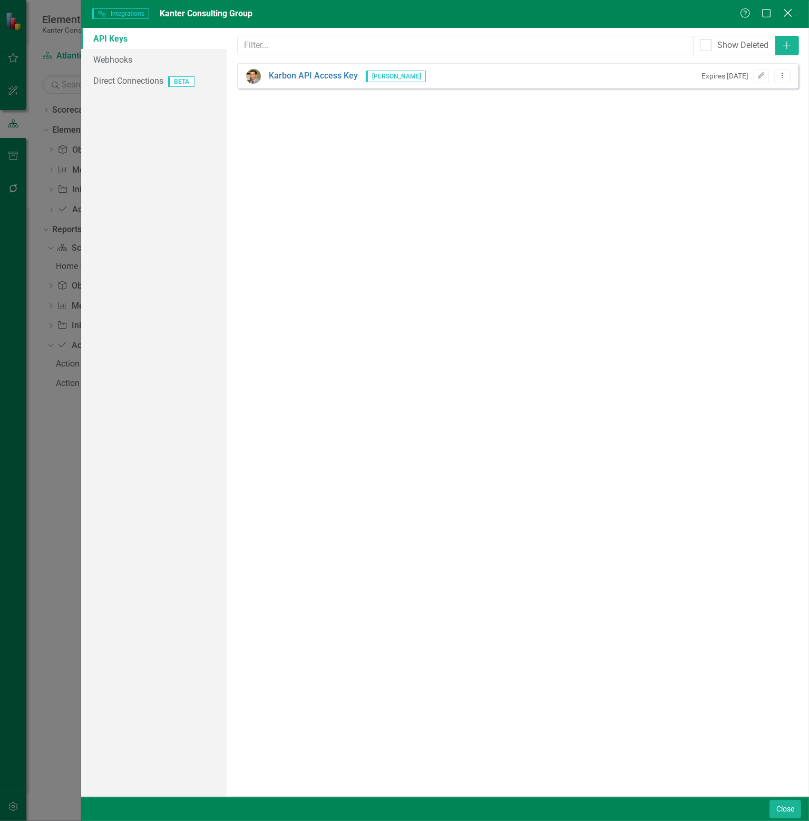
click at [788, 9] on icon "Close" at bounding box center [787, 13] width 13 height 10
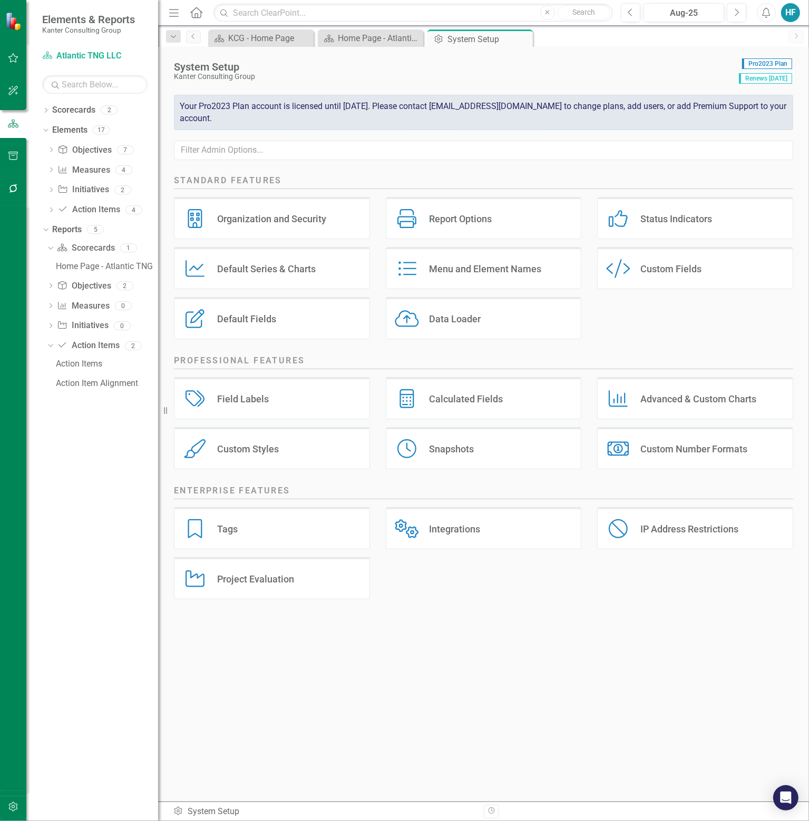
click at [285, 579] on div "Project Evaluation" at bounding box center [255, 579] width 77 height 12
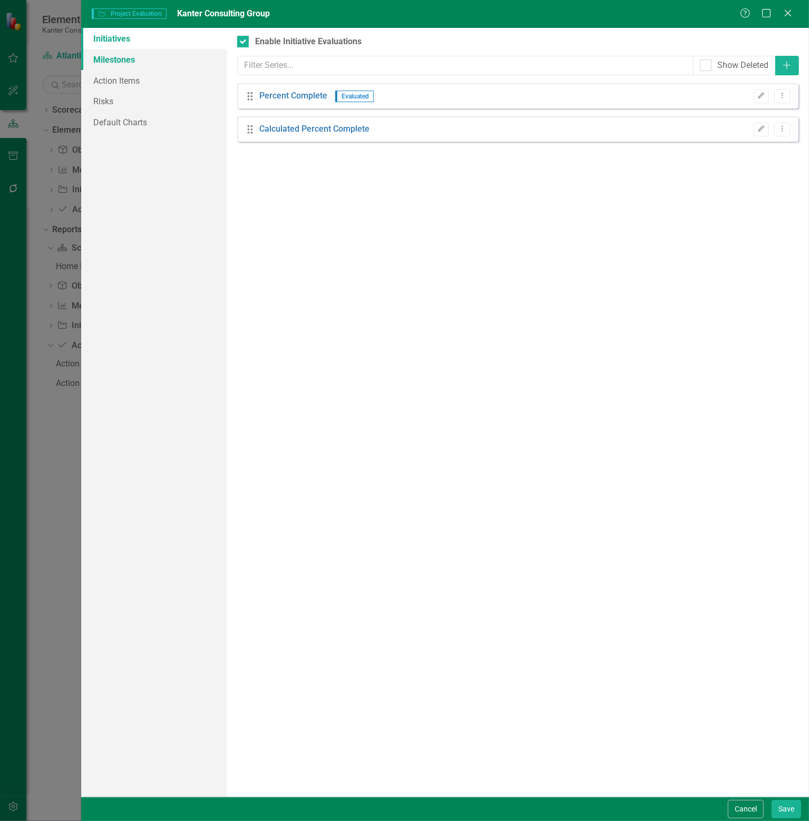
click at [124, 55] on link "Milestones" at bounding box center [153, 59] width 145 height 21
click at [129, 74] on link "Action Items" at bounding box center [153, 80] width 145 height 21
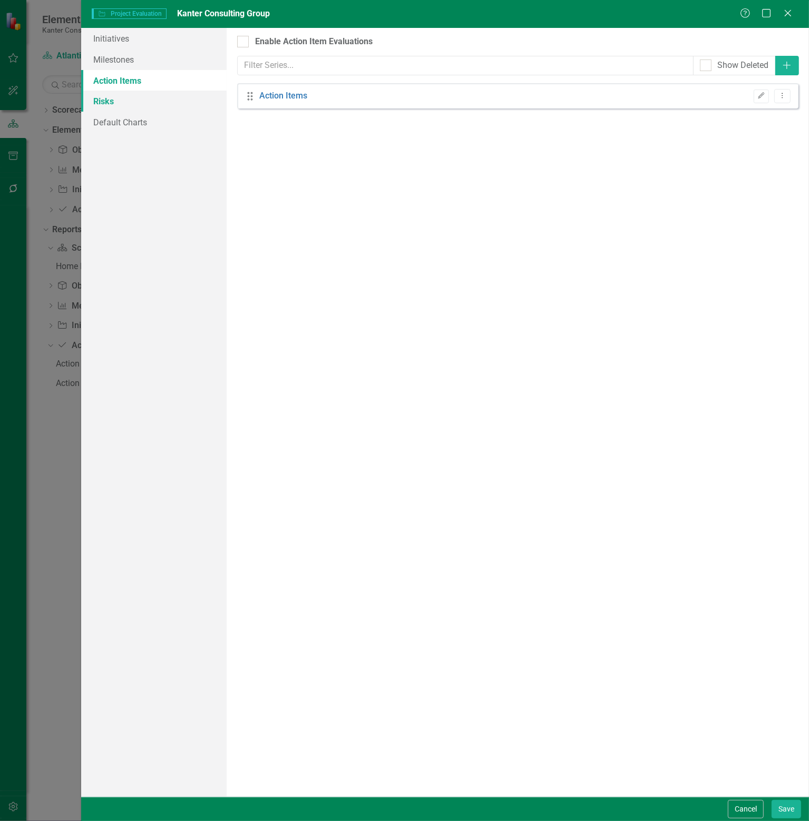
click at [124, 106] on link "Risks" at bounding box center [153, 101] width 145 height 21
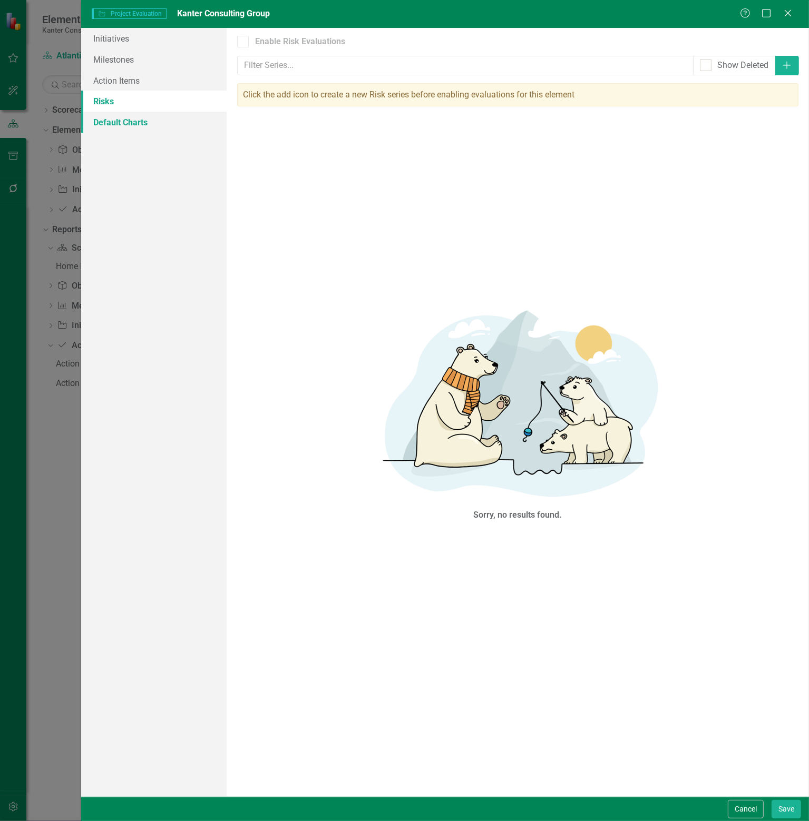
click at [122, 124] on link "Default Charts" at bounding box center [153, 122] width 145 height 21
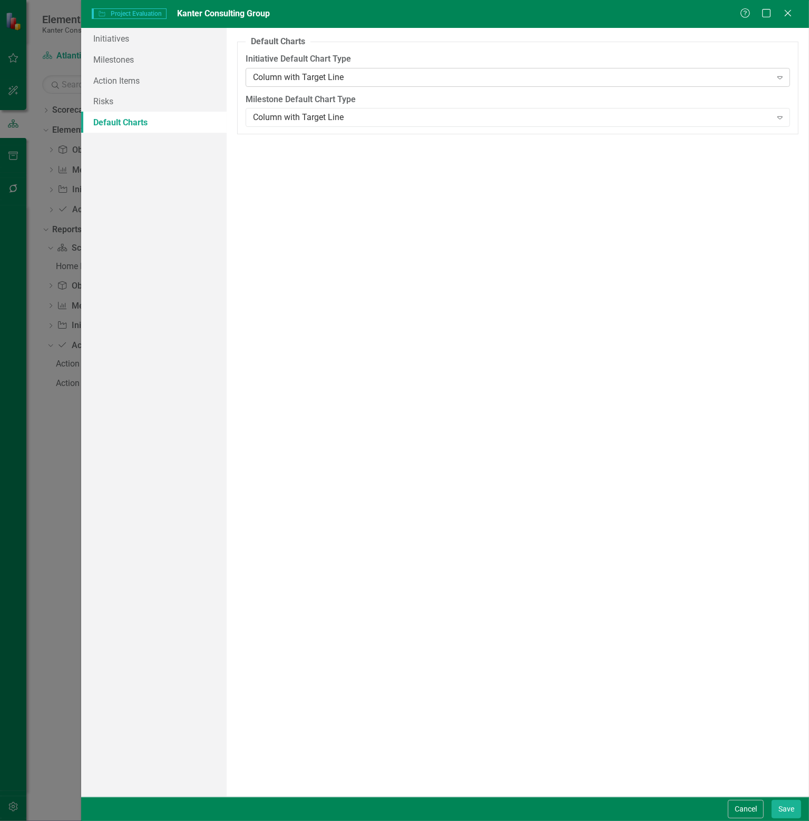
click at [779, 77] on icon "Expand" at bounding box center [780, 77] width 11 height 8
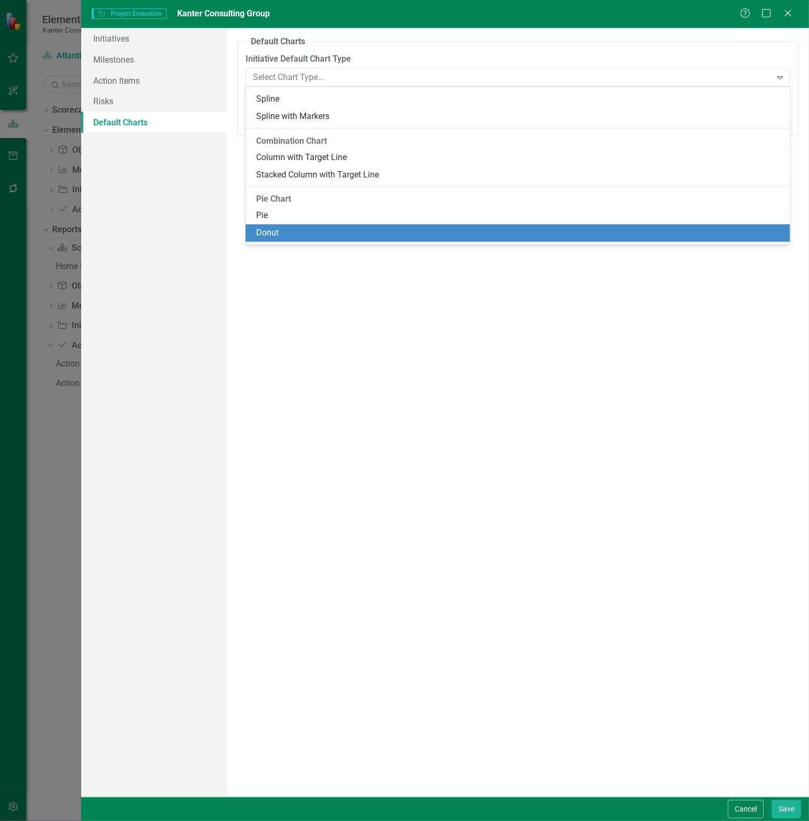
scroll to position [559, 0]
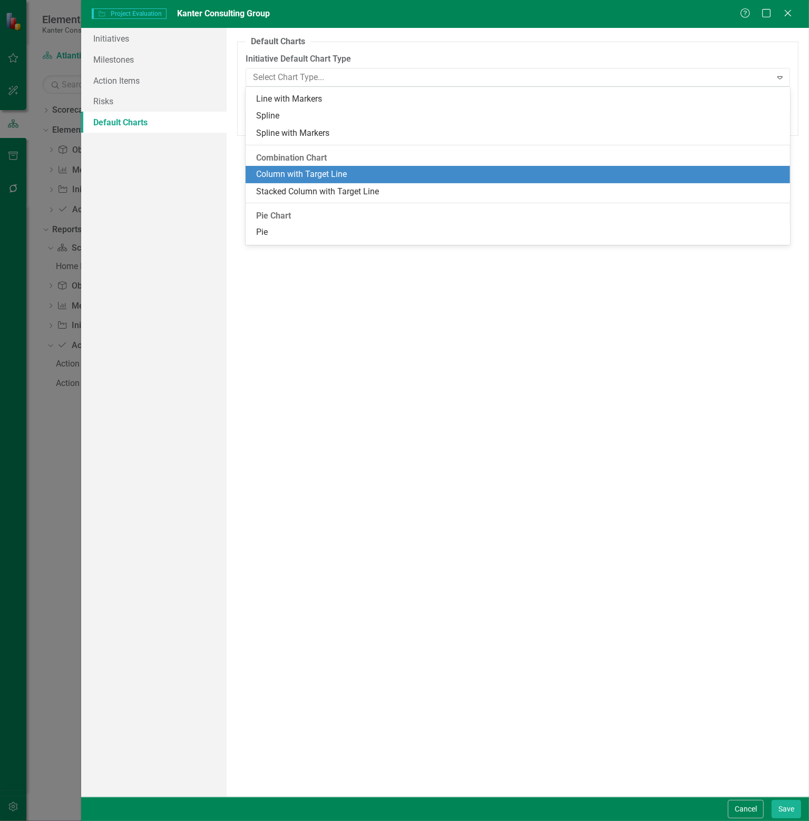
click at [276, 172] on div "Column with Target Line" at bounding box center [520, 175] width 528 height 12
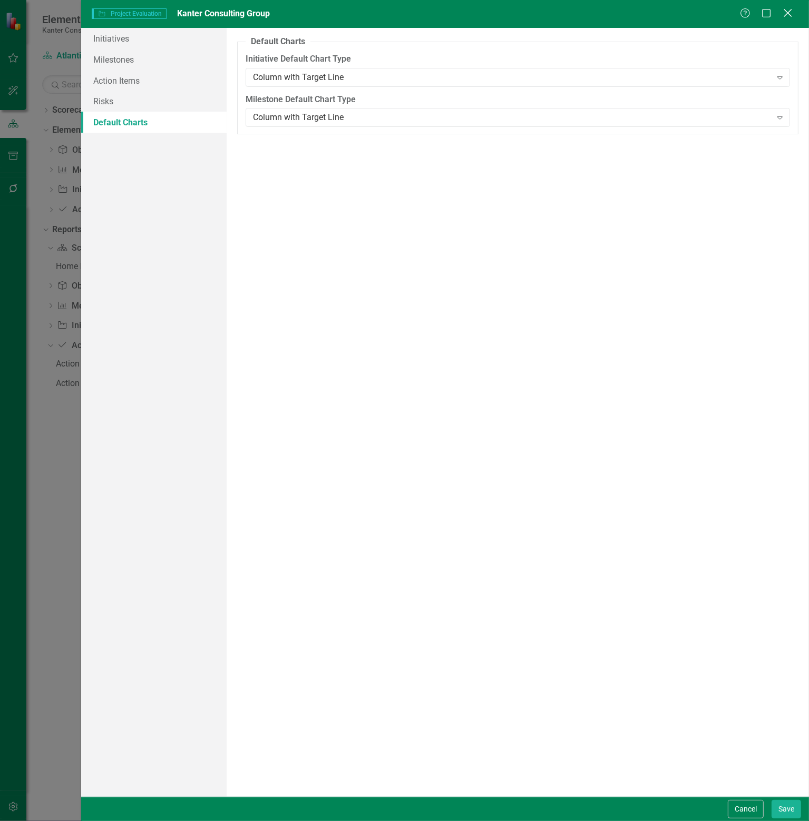
click at [792, 15] on icon "Close" at bounding box center [787, 13] width 13 height 10
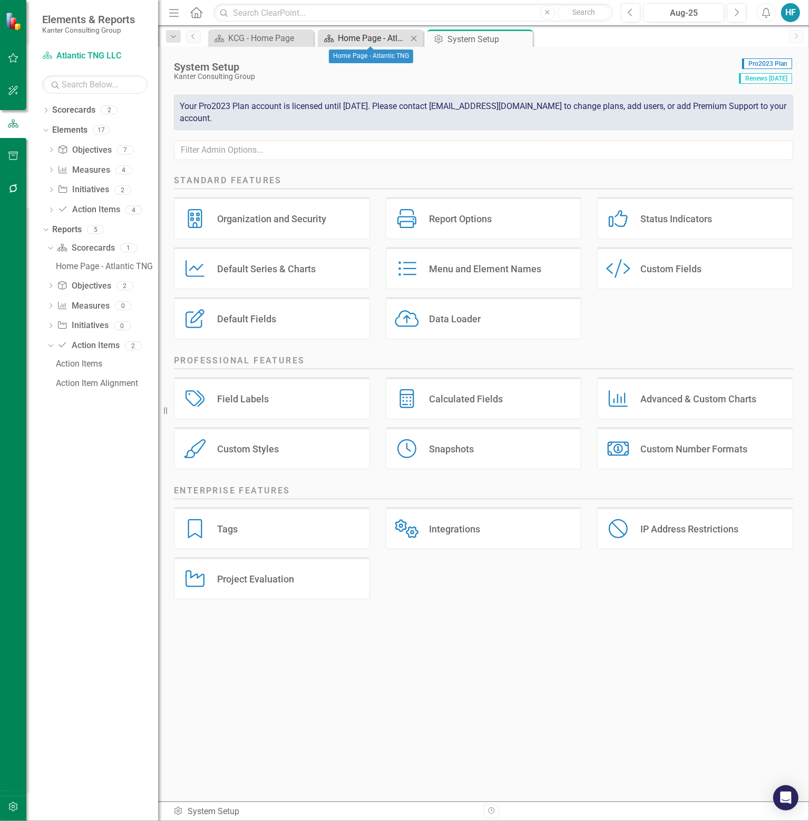
click at [373, 34] on div "Home Page - Atlantic TNG" at bounding box center [373, 38] width 70 height 13
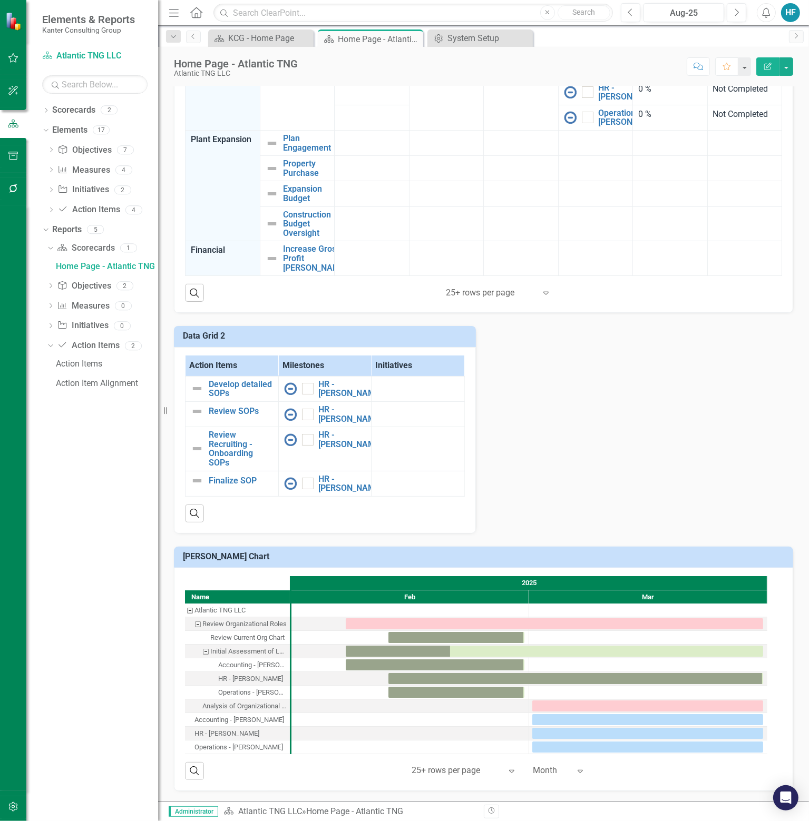
scroll to position [780, 0]
click at [578, 770] on icon "Expand" at bounding box center [580, 771] width 11 height 8
click at [564, 695] on div "Quarter" at bounding box center [565, 701] width 84 height 17
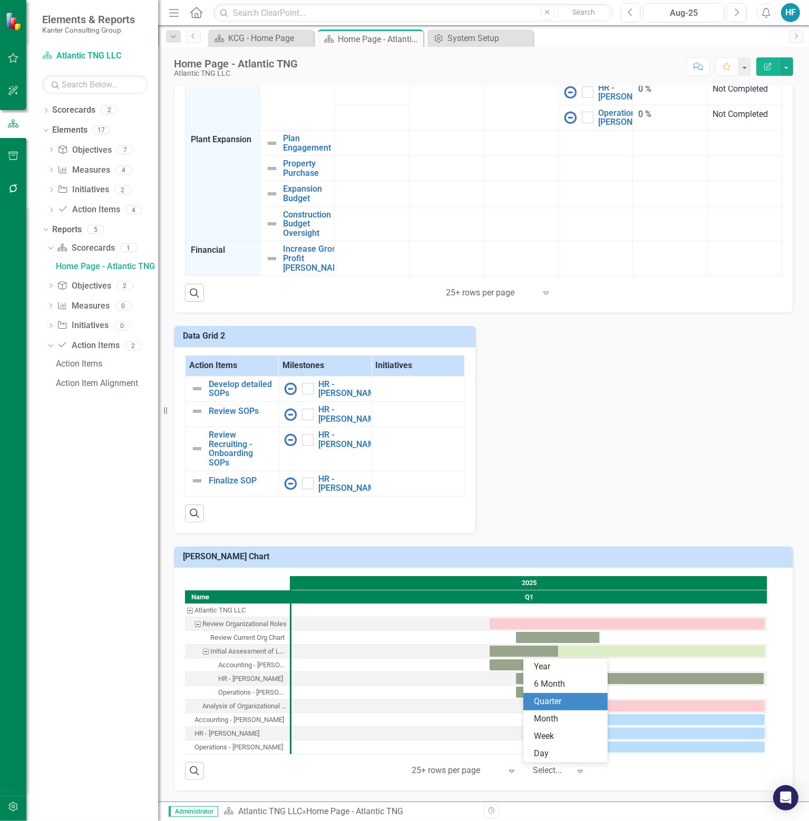
click at [580, 769] on icon "Expand" at bounding box center [580, 771] width 11 height 8
click at [567, 740] on div "Week" at bounding box center [567, 737] width 67 height 12
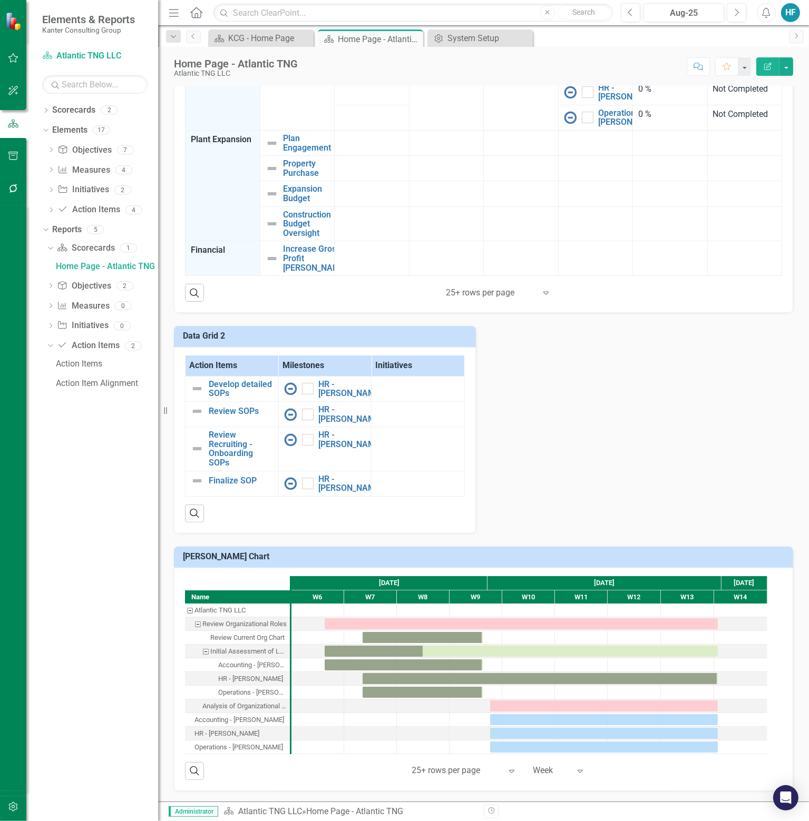
click at [577, 772] on icon "Expand" at bounding box center [580, 771] width 11 height 8
click at [563, 720] on div "Month" at bounding box center [567, 719] width 67 height 12
